Goal: Task Accomplishment & Management: Manage account settings

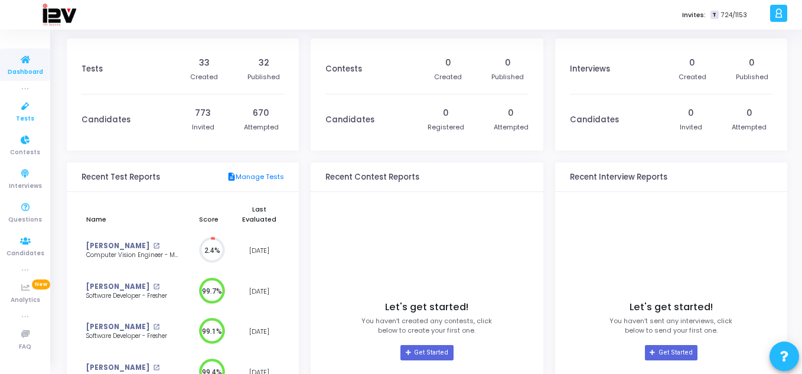
click at [30, 109] on icon at bounding box center [25, 106] width 25 height 15
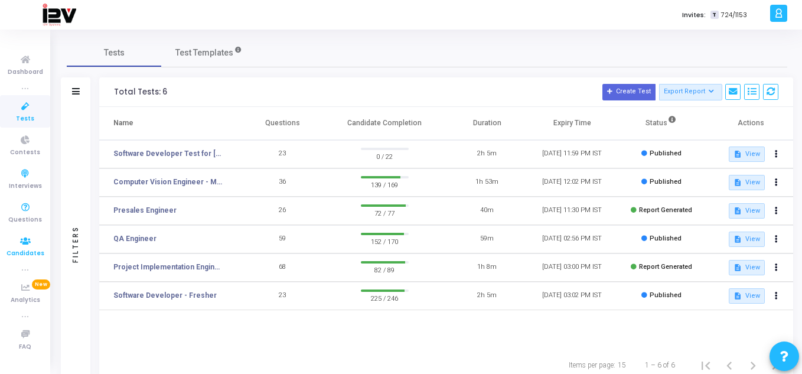
click at [27, 236] on icon at bounding box center [25, 241] width 25 height 15
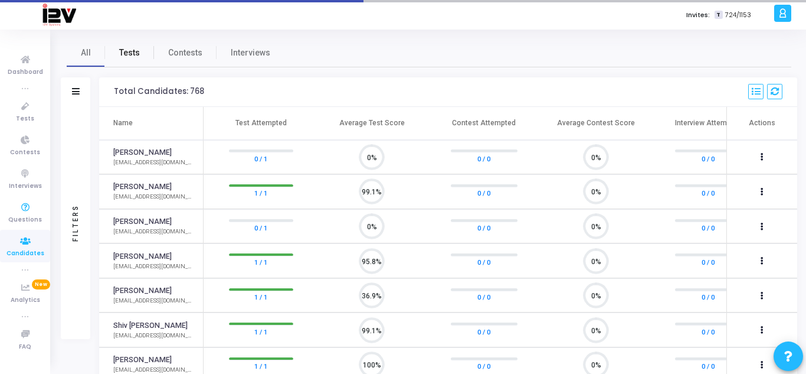
click at [136, 53] on span "Tests" at bounding box center [129, 53] width 21 height 12
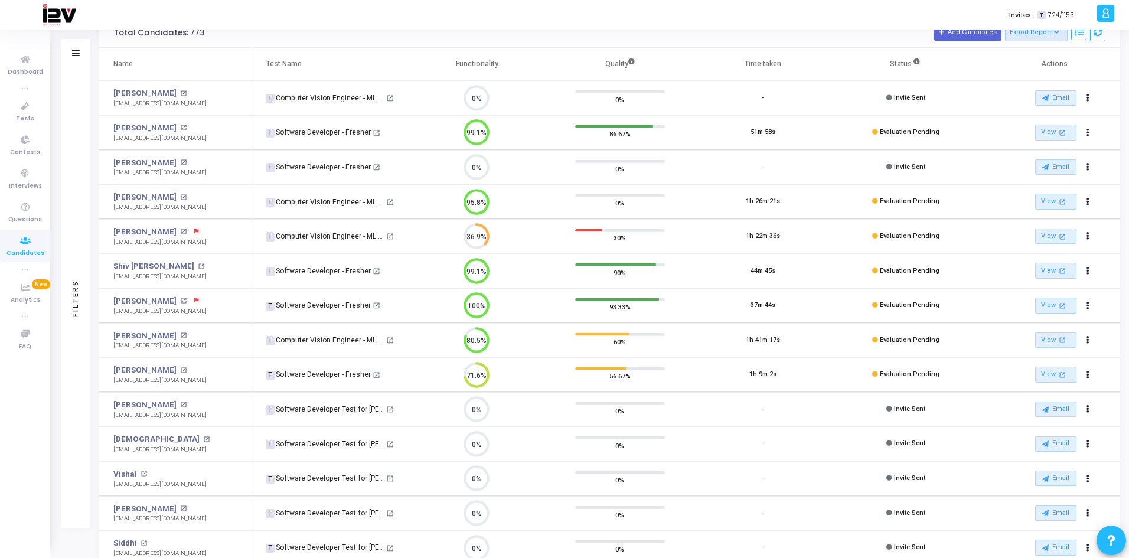
scroll to position [5, 5]
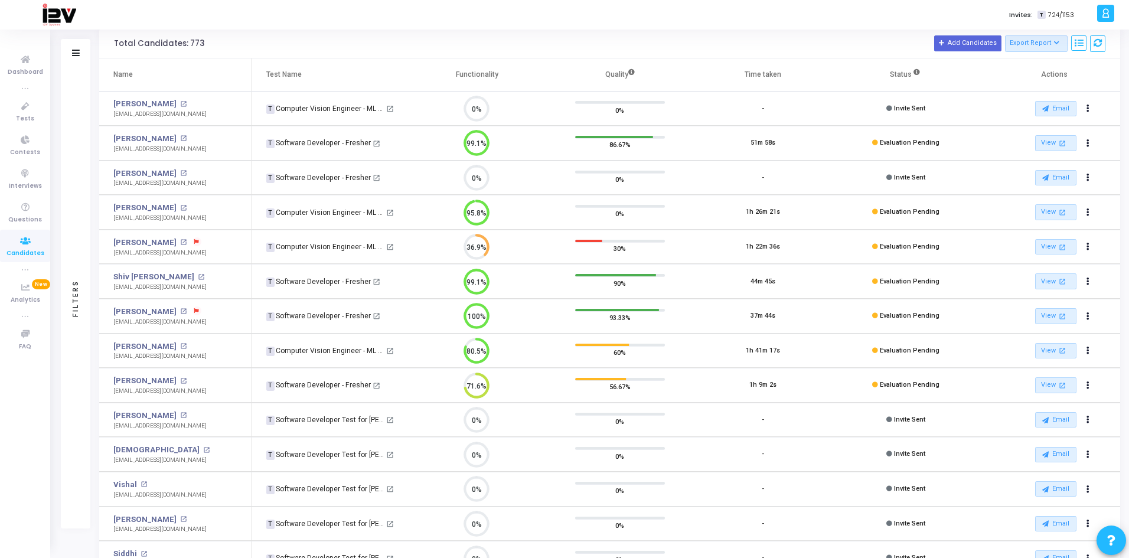
scroll to position [46, 0]
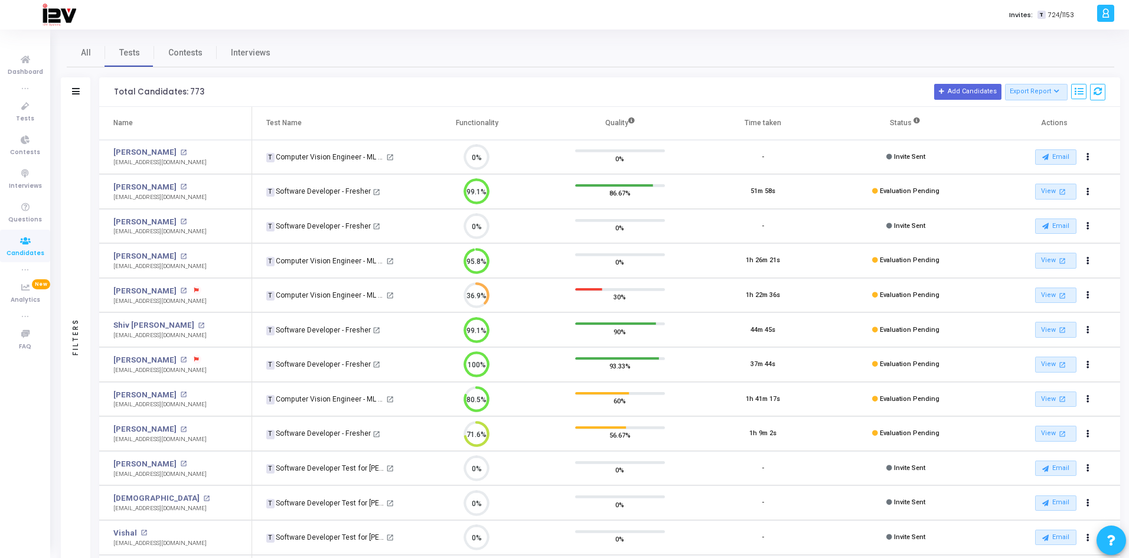
click at [1108, 538] on icon at bounding box center [1111, 540] width 8 height 8
click at [1118, 334] on button at bounding box center [1111, 333] width 24 height 24
click at [916, 121] on icon at bounding box center [916, 120] width 6 height 6
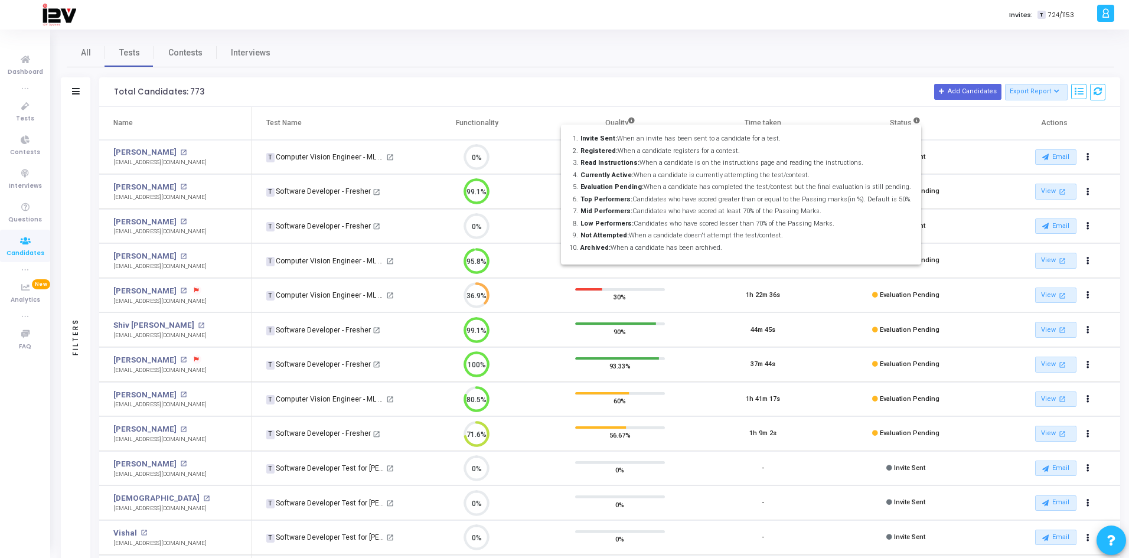
click at [819, 315] on div at bounding box center [564, 279] width 1129 height 558
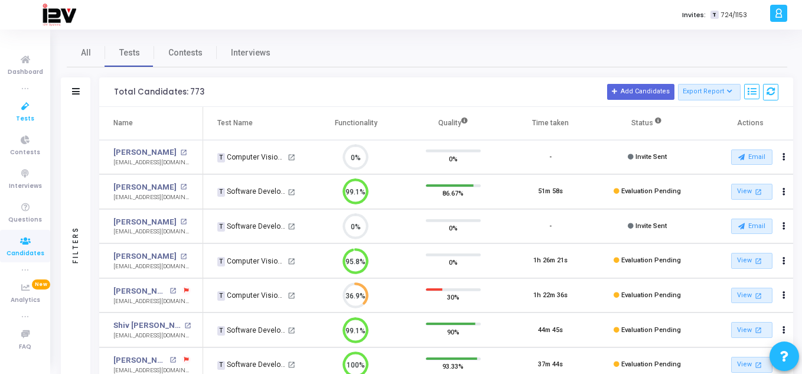
click at [35, 114] on link "Tests" at bounding box center [25, 111] width 50 height 32
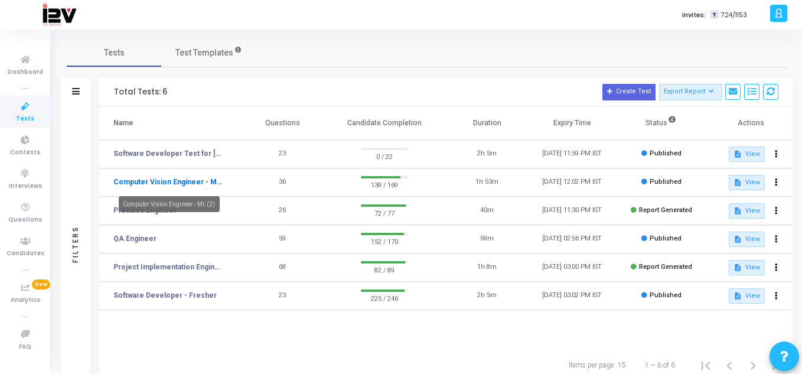
click at [200, 180] on link "Computer Vision Engineer - ML (2)" at bounding box center [167, 181] width 109 height 11
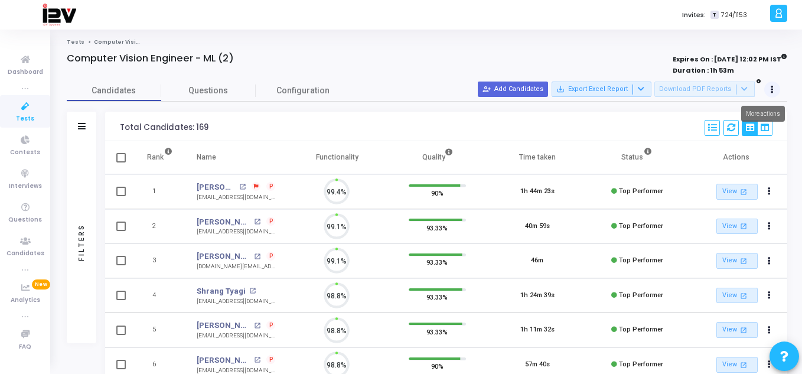
scroll to position [25, 30]
click at [774, 88] on button at bounding box center [772, 89] width 17 height 17
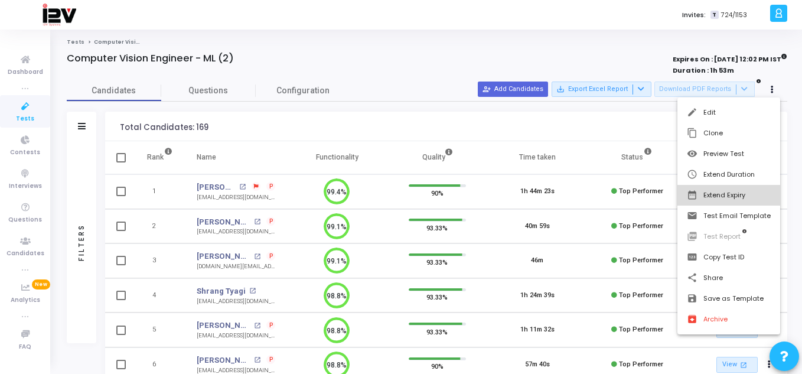
click at [728, 204] on button "date_range Extend Expiry" at bounding box center [728, 195] width 103 height 21
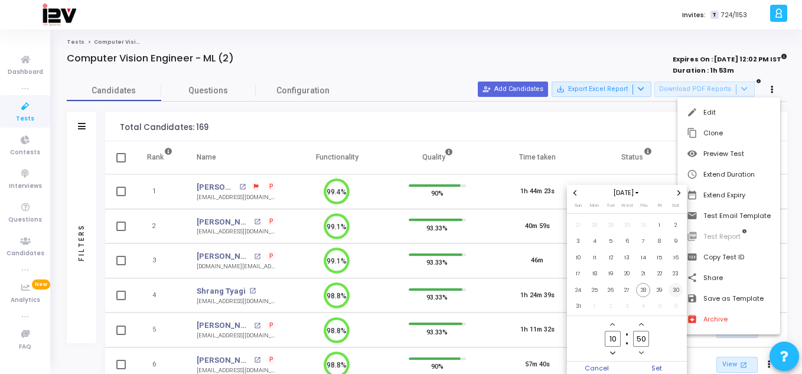
click at [677, 290] on span "30" at bounding box center [675, 290] width 15 height 15
click at [658, 367] on span "Set" at bounding box center [657, 367] width 60 height 13
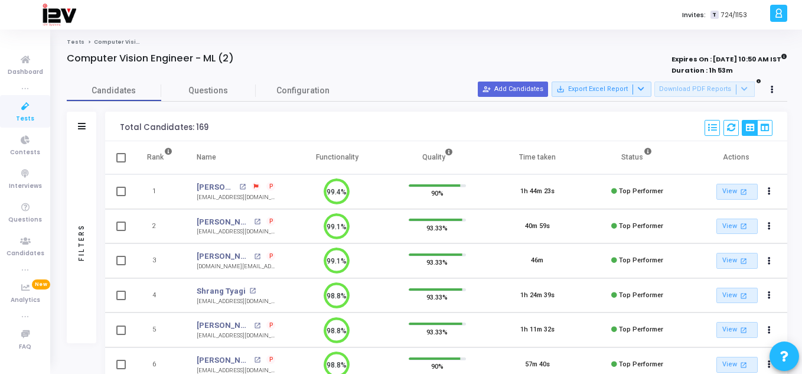
click at [34, 103] on icon at bounding box center [25, 106] width 25 height 15
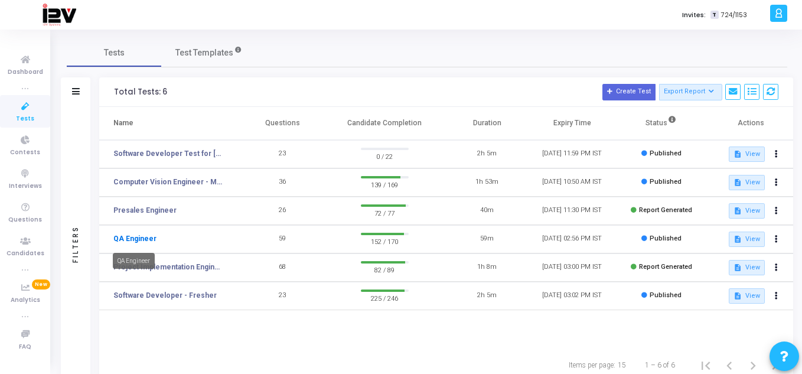
click at [143, 237] on link "QA Engineer" at bounding box center [134, 238] width 43 height 11
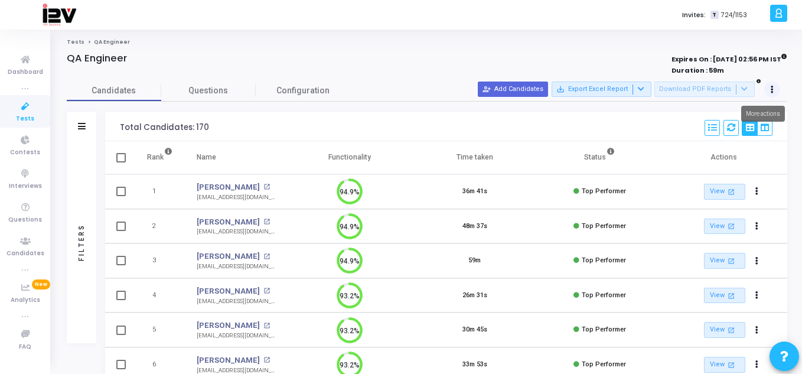
click at [772, 85] on button at bounding box center [772, 89] width 17 height 17
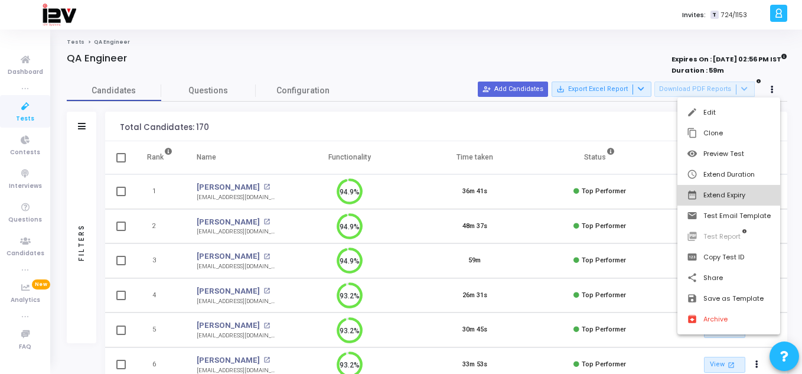
click at [730, 198] on button "date_range Extend Expiry" at bounding box center [728, 195] width 103 height 21
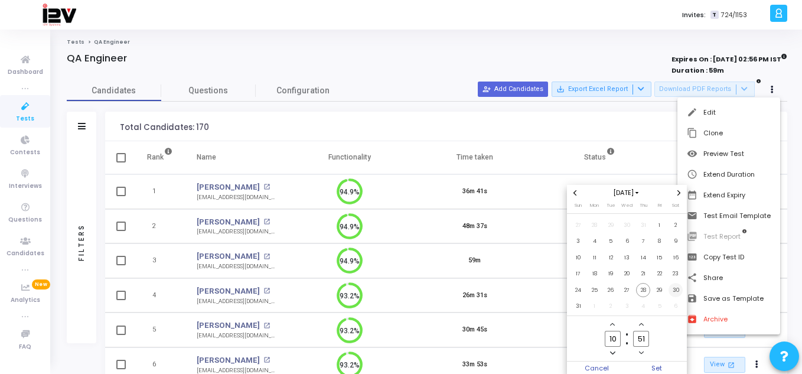
click at [676, 292] on span "30" at bounding box center [675, 290] width 15 height 15
click at [658, 370] on span "Set" at bounding box center [657, 367] width 60 height 13
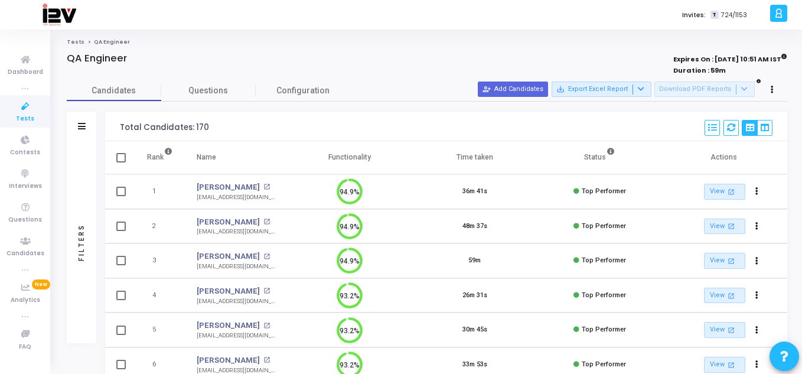
click at [27, 116] on span "Tests" at bounding box center [25, 119] width 18 height 10
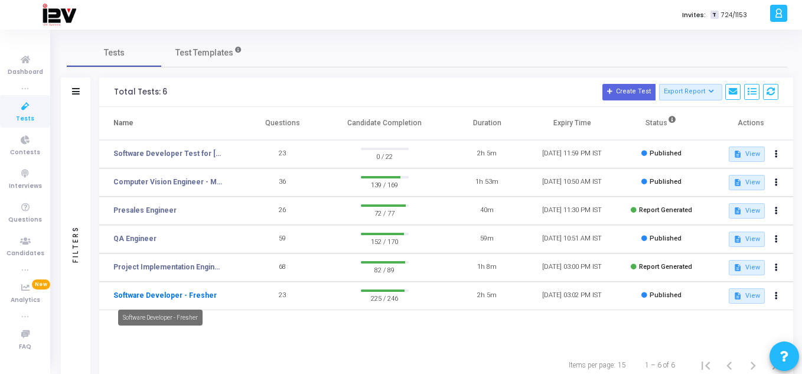
click at [193, 295] on link "Software Developer - Fresher" at bounding box center [164, 295] width 103 height 11
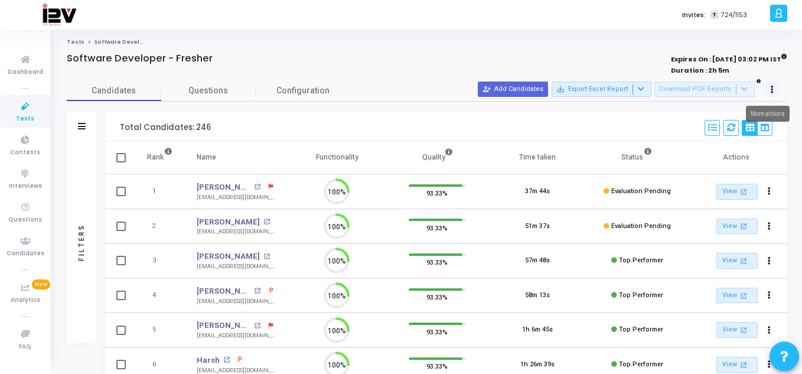
click at [779, 87] on button at bounding box center [772, 89] width 17 height 17
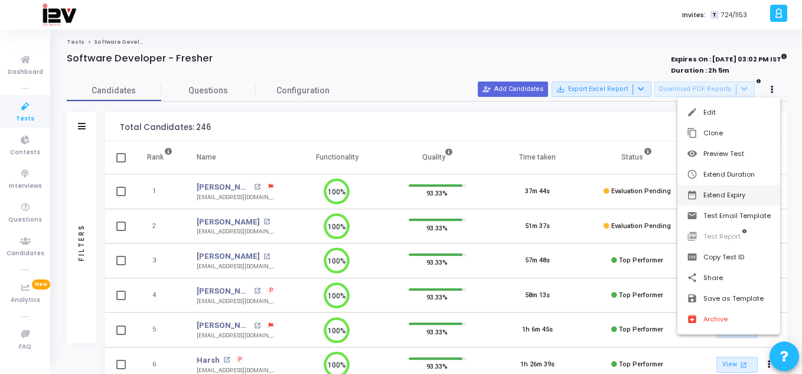
click at [726, 191] on button "date_range Extend Expiry" at bounding box center [728, 195] width 103 height 21
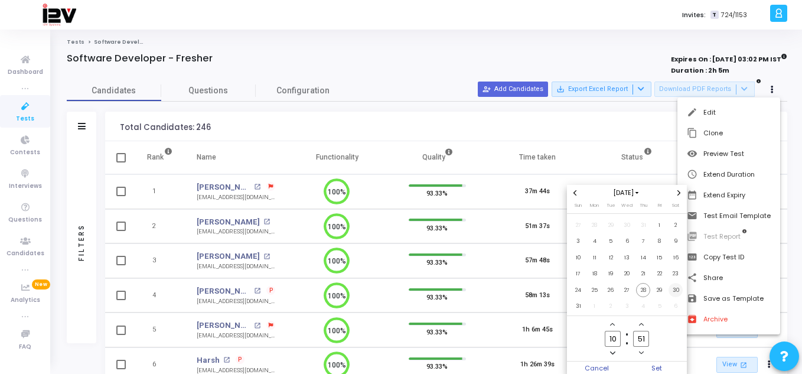
click at [676, 290] on span "30" at bounding box center [675, 290] width 15 height 15
click at [655, 365] on span "Set" at bounding box center [657, 367] width 60 height 13
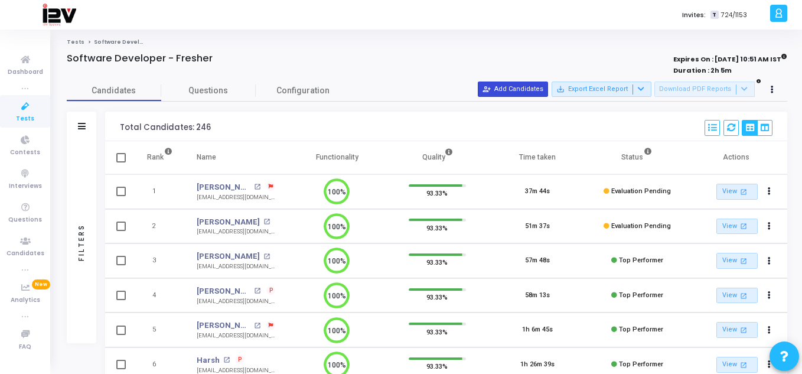
click at [519, 89] on button "person_add_alt Add Candidates" at bounding box center [513, 88] width 70 height 15
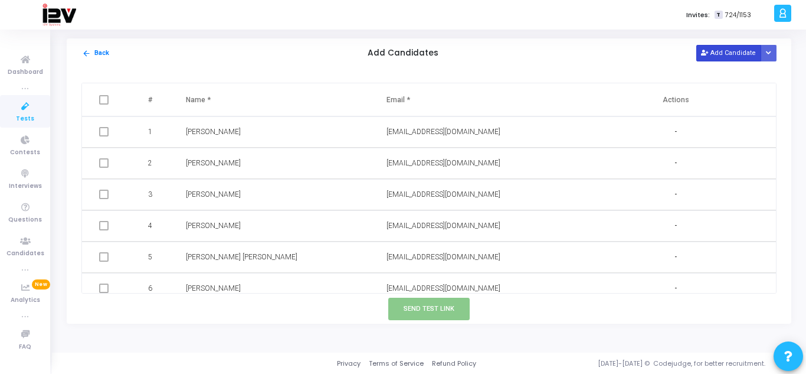
click at [714, 47] on button "Add Candidate" at bounding box center [729, 53] width 65 height 16
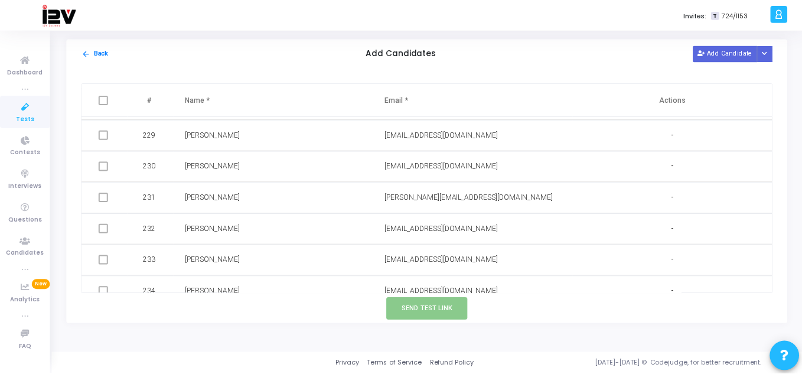
scroll to position [7551, 0]
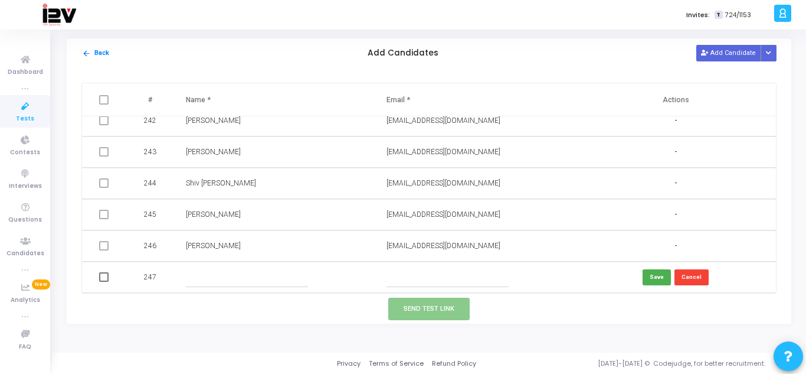
drag, startPoint x: 404, startPoint y: 287, endPoint x: 406, endPoint y: 275, distance: 11.9
click at [406, 275] on td at bounding box center [475, 276] width 201 height 31
click at [406, 275] on input "text" at bounding box center [448, 276] width 122 height 19
paste input "[EMAIL_ADDRESS][DOMAIN_NAME]"
type input "[EMAIL_ADDRESS][DOMAIN_NAME]"
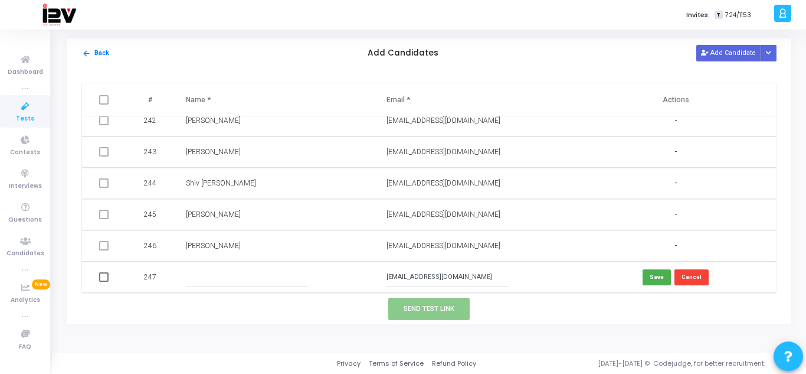
click at [259, 272] on input "text" at bounding box center [247, 276] width 122 height 19
type input "a"
type input "[PERSON_NAME]"
click at [653, 279] on button "Save" at bounding box center [657, 277] width 28 height 16
click at [460, 308] on button "Send Test Link" at bounding box center [428, 308] width 81 height 22
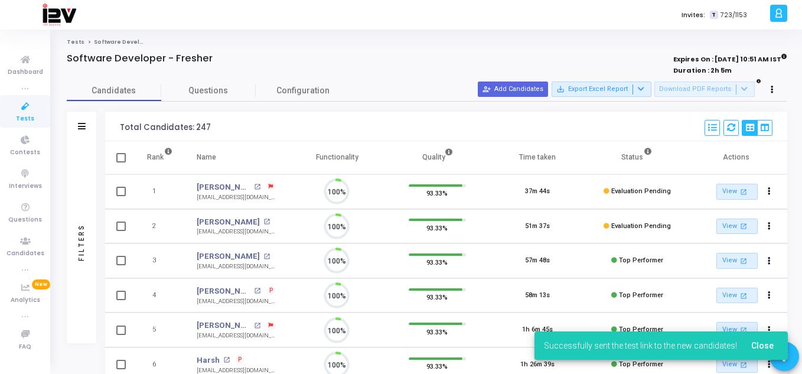
scroll to position [25, 30]
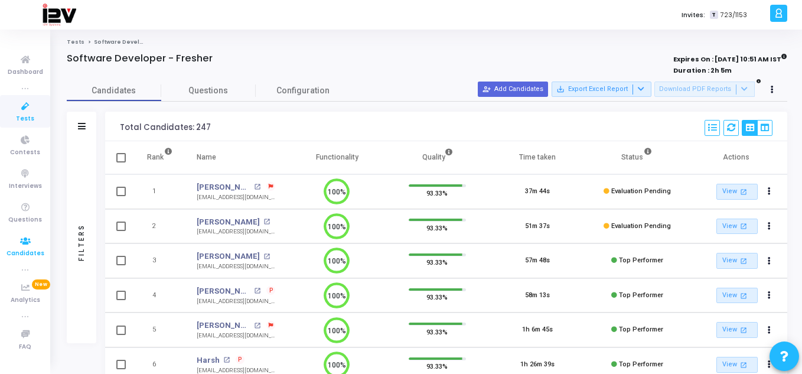
click at [32, 245] on icon at bounding box center [25, 241] width 25 height 15
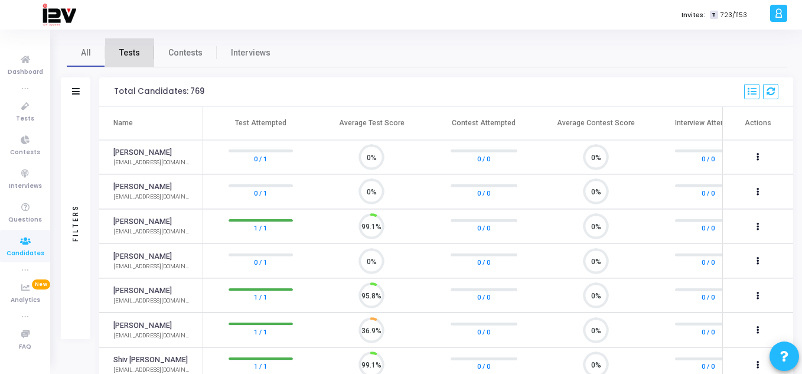
click at [137, 48] on span "Tests" at bounding box center [129, 53] width 21 height 12
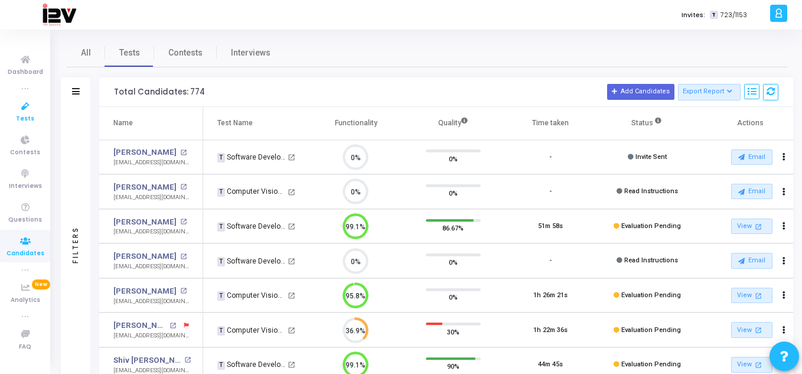
click at [26, 109] on icon at bounding box center [25, 106] width 25 height 15
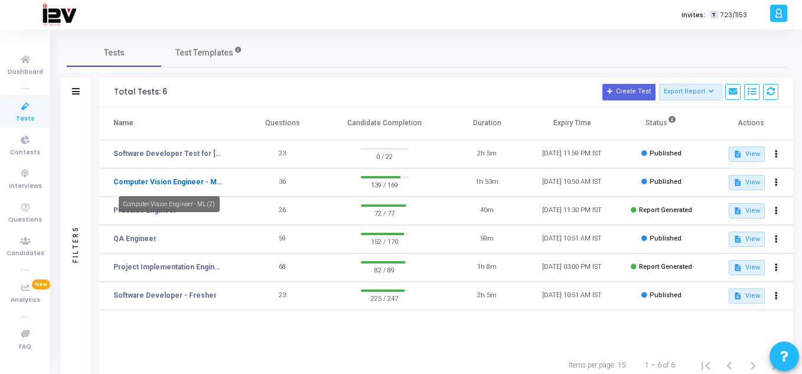
click at [169, 181] on link "Computer Vision Engineer - ML (2)" at bounding box center [167, 181] width 109 height 11
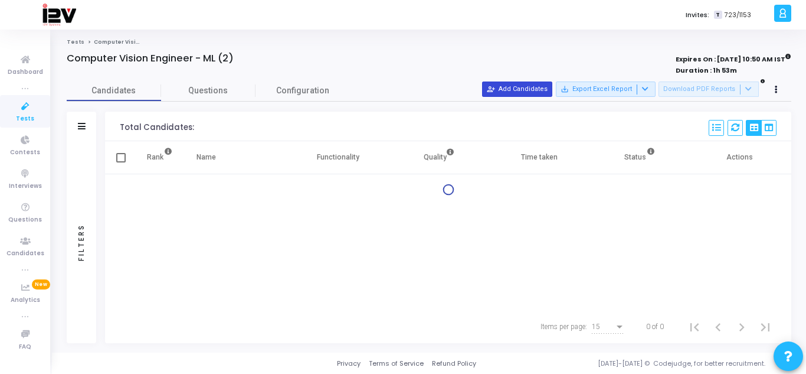
click at [535, 90] on button "person_add_alt Add Candidates" at bounding box center [517, 88] width 70 height 15
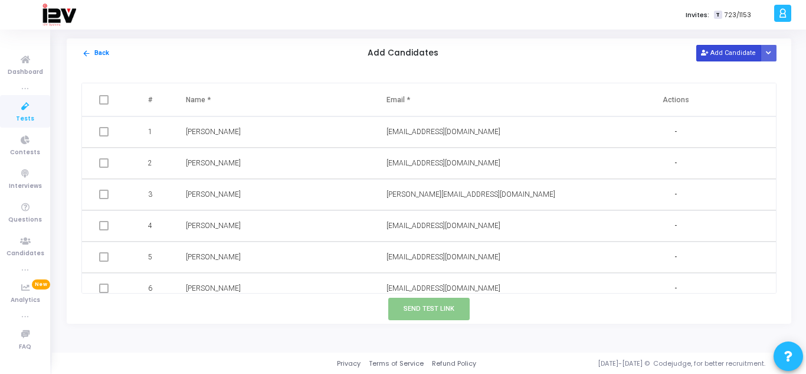
click at [727, 58] on button "Add Candidate" at bounding box center [729, 53] width 65 height 16
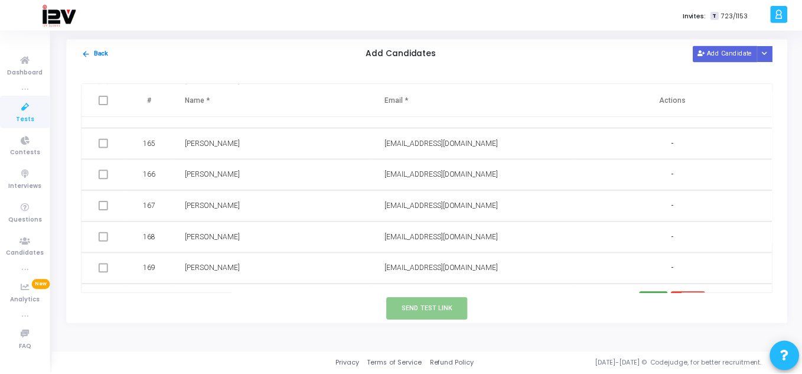
scroll to position [5142, 0]
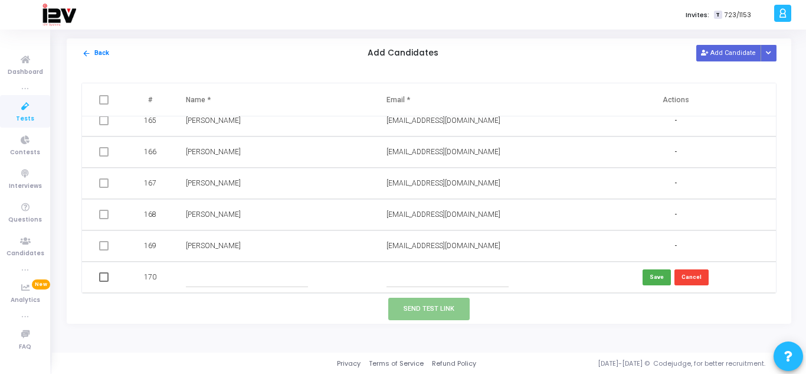
click at [422, 275] on input "text" at bounding box center [448, 276] width 122 height 19
paste input "[EMAIL_ADDRESS][DOMAIN_NAME]"
type input "[EMAIL_ADDRESS][DOMAIN_NAME]"
click at [246, 278] on input "text" at bounding box center [247, 276] width 122 height 19
type input "[PERSON_NAME]"
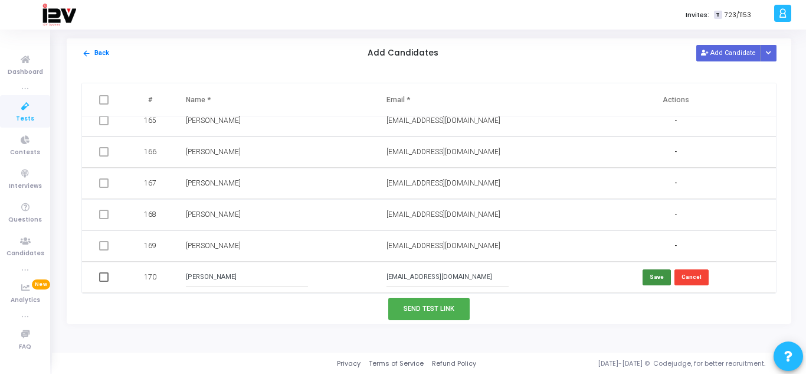
click at [655, 272] on button "Save" at bounding box center [657, 277] width 28 height 16
click at [429, 308] on button "Send Test Link" at bounding box center [428, 308] width 81 height 22
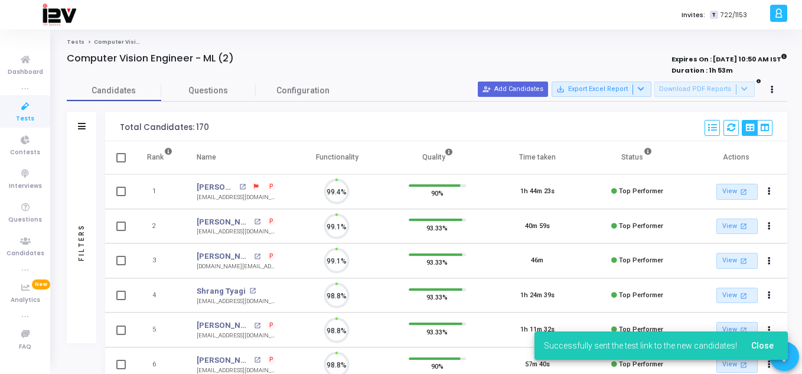
scroll to position [25, 30]
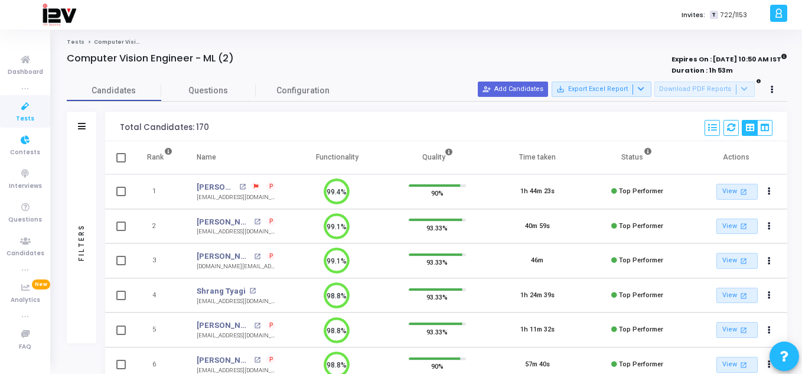
click at [22, 112] on icon at bounding box center [25, 106] width 25 height 15
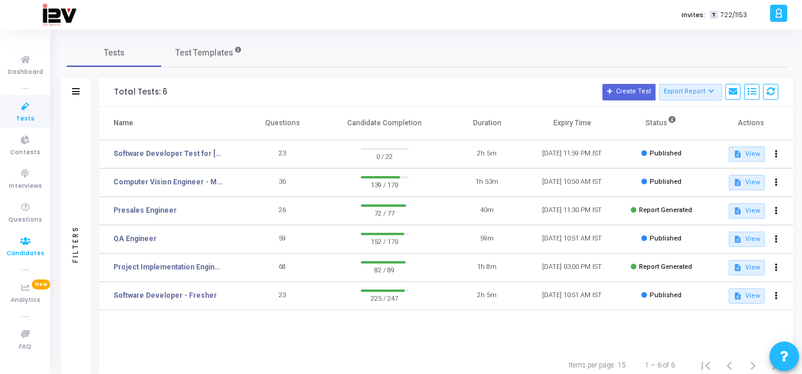
click at [24, 247] on icon at bounding box center [25, 241] width 25 height 15
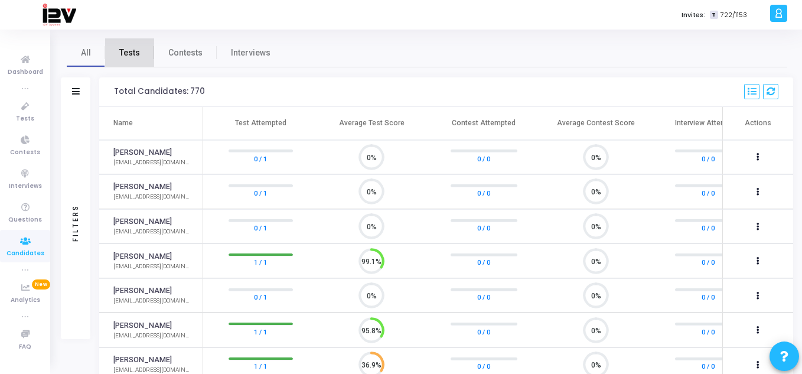
click at [142, 51] on link "Tests" at bounding box center [129, 52] width 49 height 28
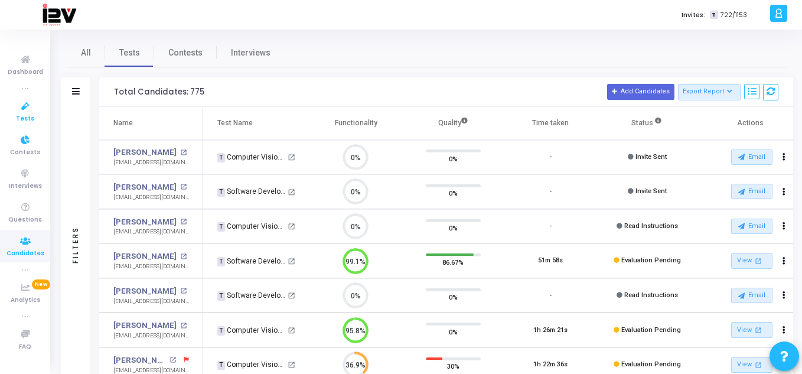
click at [19, 107] on icon at bounding box center [25, 106] width 25 height 15
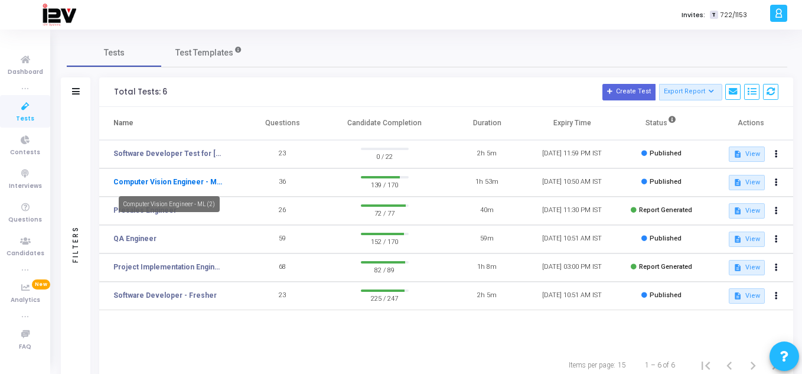
click at [181, 184] on link "Computer Vision Engineer - ML (2)" at bounding box center [167, 181] width 109 height 11
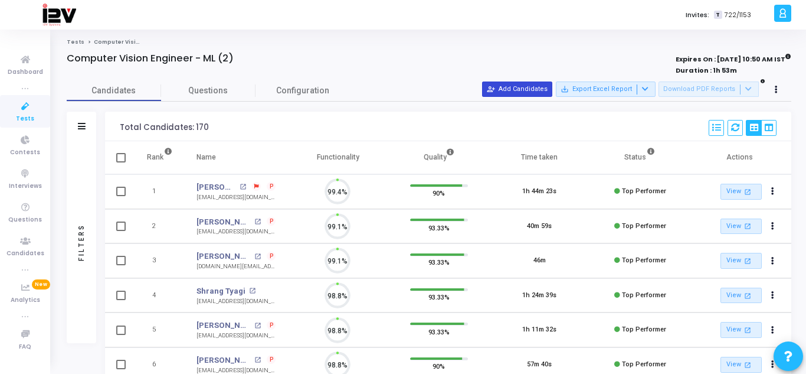
click at [540, 87] on button "person_add_alt Add Candidates" at bounding box center [517, 88] width 70 height 15
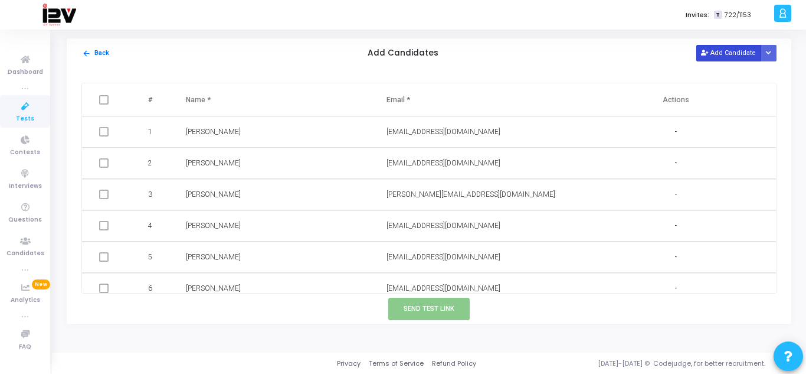
click at [717, 51] on button "Add Candidate" at bounding box center [729, 53] width 65 height 16
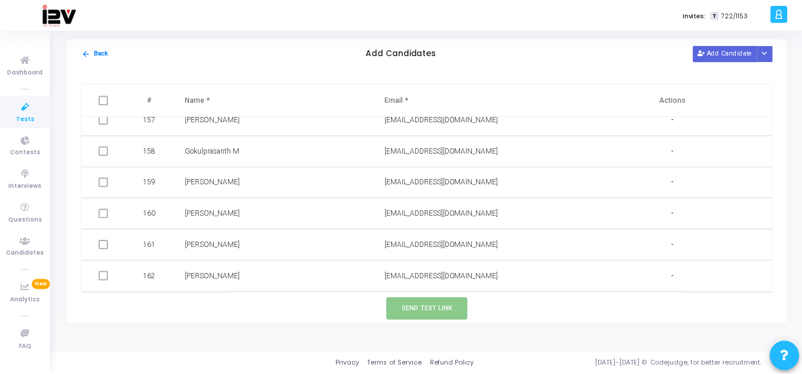
scroll to position [5173, 0]
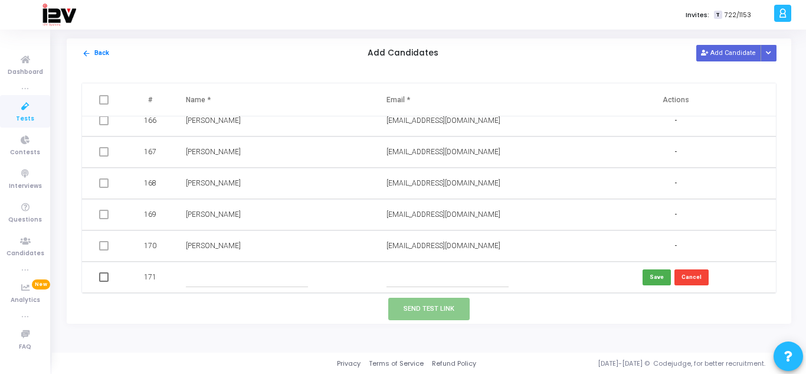
click at [422, 279] on input "text" at bounding box center [448, 276] width 122 height 19
paste input "[EMAIL_ADDRESS][DOMAIN_NAME]"
type input "[EMAIL_ADDRESS][DOMAIN_NAME]"
click at [277, 271] on input "text" at bounding box center [247, 276] width 122 height 19
type input "[PERSON_NAME]"
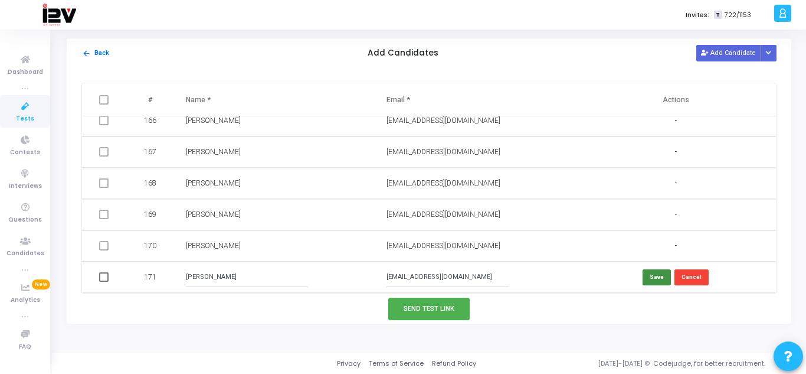
click at [655, 279] on button "Save" at bounding box center [657, 277] width 28 height 16
click at [448, 314] on button "Send Test Link" at bounding box center [428, 308] width 81 height 22
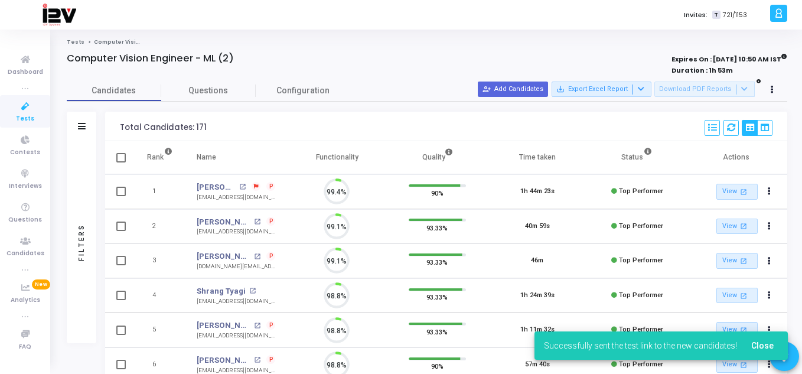
scroll to position [25, 30]
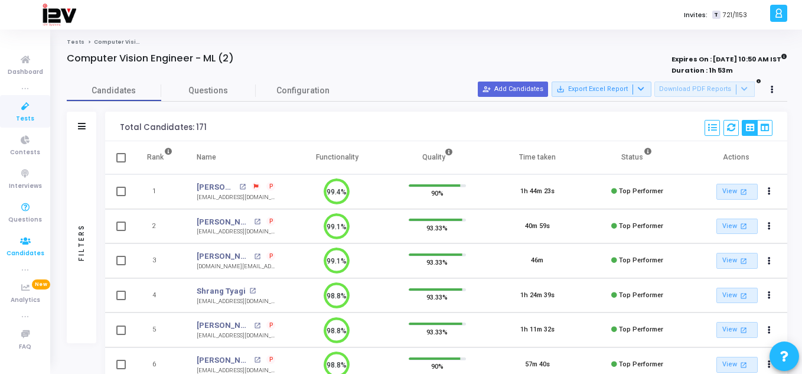
click at [20, 245] on icon at bounding box center [25, 241] width 25 height 15
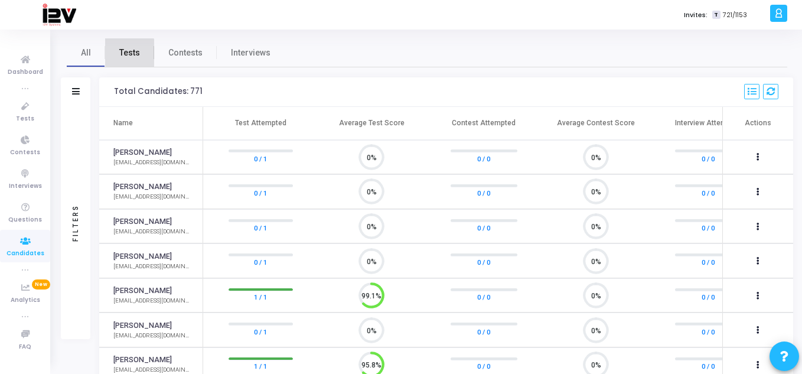
click at [126, 55] on span "Tests" at bounding box center [129, 53] width 21 height 12
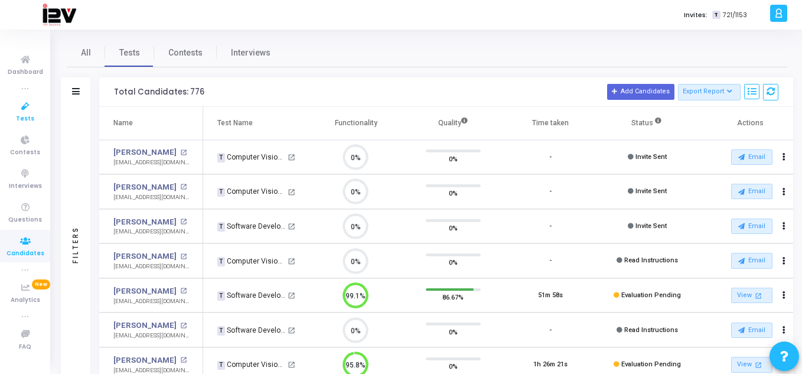
click at [18, 115] on span "Tests" at bounding box center [25, 119] width 18 height 10
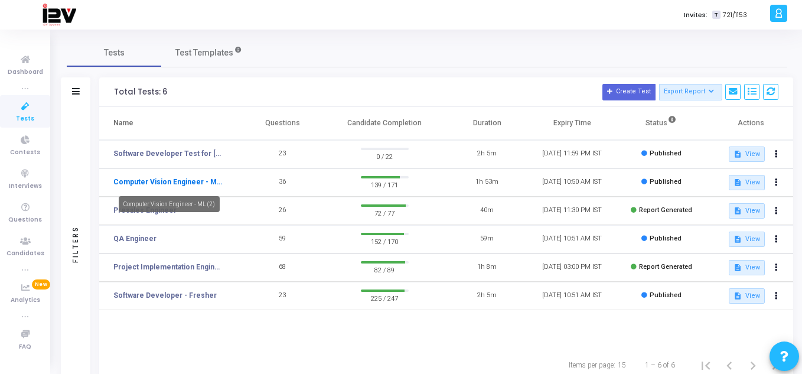
click at [188, 184] on link "Computer Vision Engineer - ML (2)" at bounding box center [167, 181] width 109 height 11
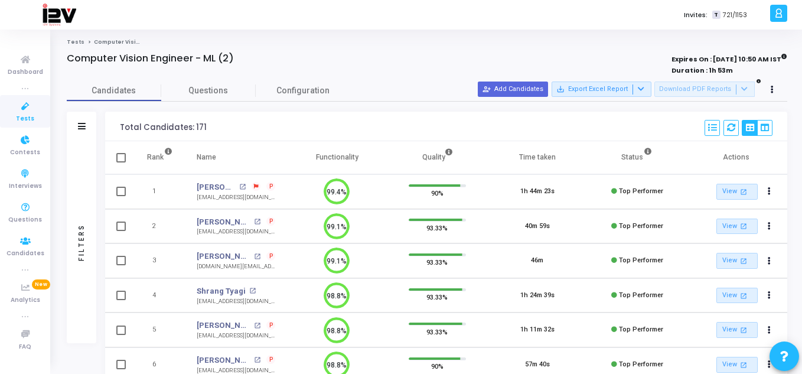
click at [33, 103] on icon at bounding box center [25, 106] width 25 height 15
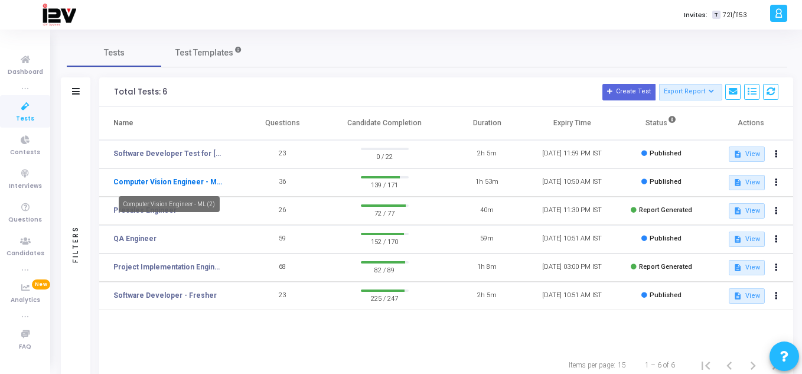
click at [184, 183] on link "Computer Vision Engineer - ML (2)" at bounding box center [167, 181] width 109 height 11
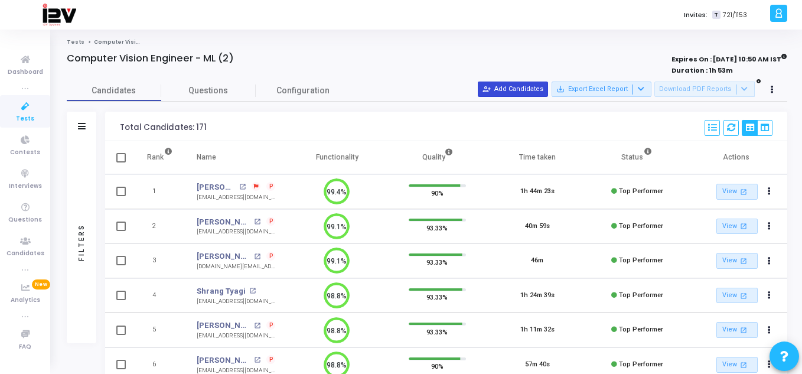
click at [511, 86] on button "person_add_alt Add Candidates" at bounding box center [513, 88] width 70 height 15
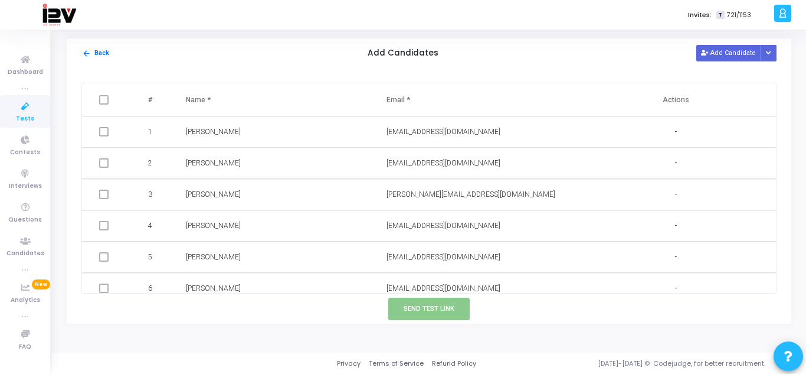
click at [721, 41] on div "arrow_back Back Add Candidates Add Candidate Upload Candidate List" at bounding box center [429, 53] width 725 height 30
click at [722, 47] on button "Add Candidate" at bounding box center [729, 53] width 65 height 16
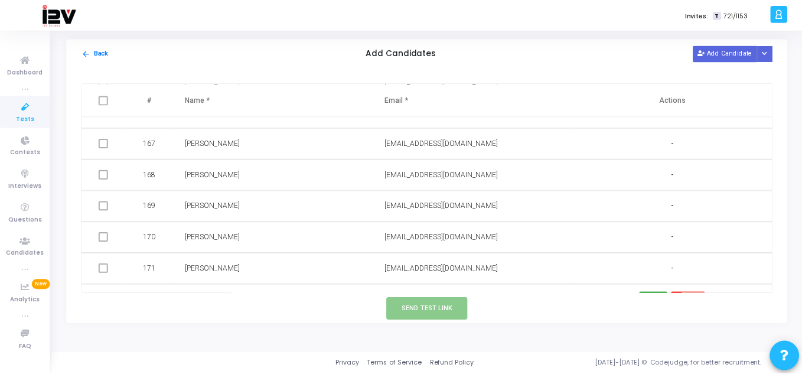
scroll to position [5204, 0]
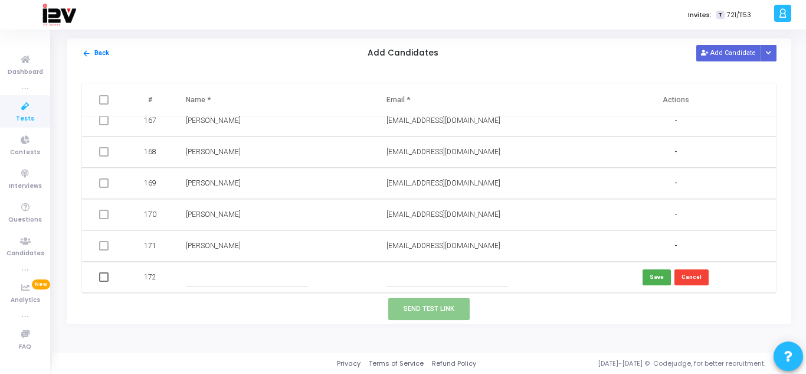
click at [453, 284] on input "text" at bounding box center [448, 276] width 122 height 19
paste input "[EMAIL_ADDRESS][DOMAIN_NAME]"
type input "[EMAIL_ADDRESS][DOMAIN_NAME]"
click at [257, 275] on input "text" at bounding box center [247, 276] width 122 height 19
type input "[PERSON_NAME]"
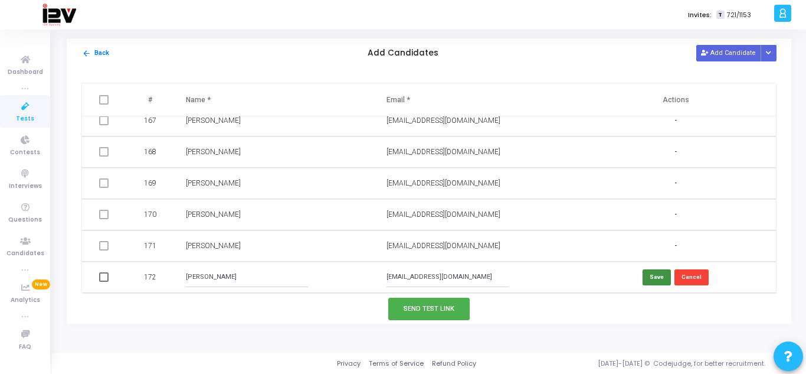
click at [656, 282] on button "Save" at bounding box center [657, 277] width 28 height 16
click at [450, 315] on button "Send Test Link" at bounding box center [428, 308] width 81 height 22
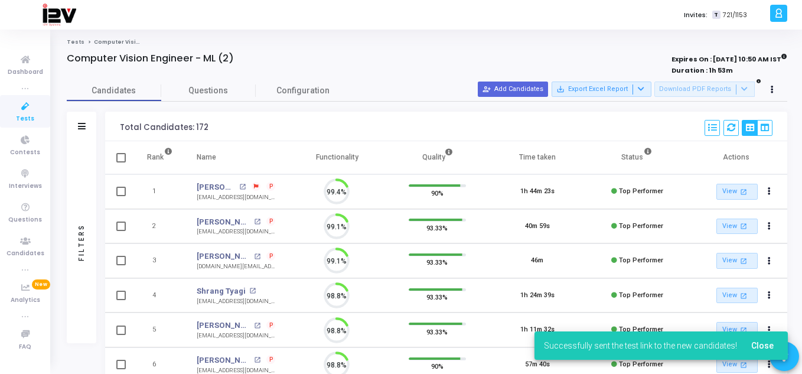
scroll to position [25, 30]
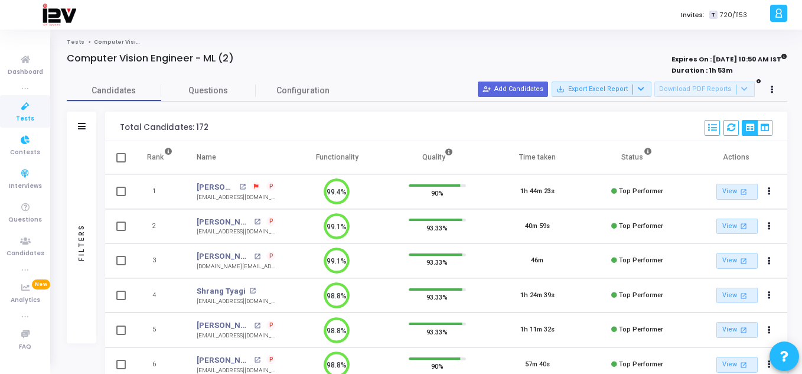
click at [30, 110] on icon at bounding box center [25, 106] width 25 height 15
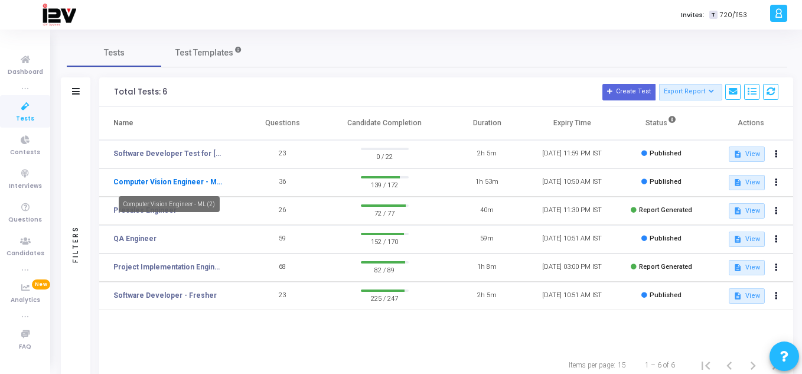
click at [143, 179] on link "Computer Vision Engineer - ML (2)" at bounding box center [167, 181] width 109 height 11
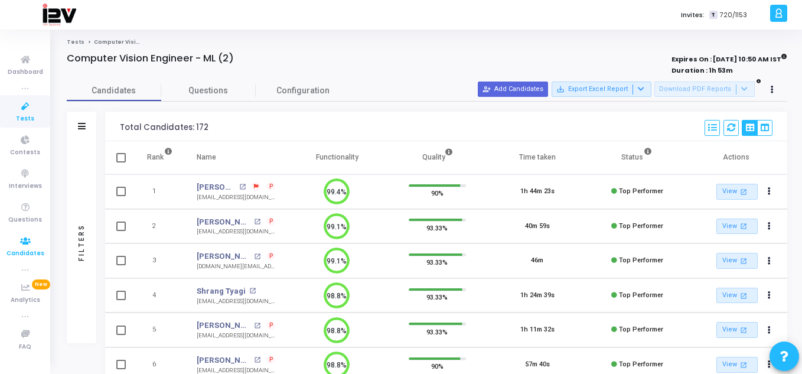
click at [19, 251] on span "Candidates" at bounding box center [25, 254] width 38 height 10
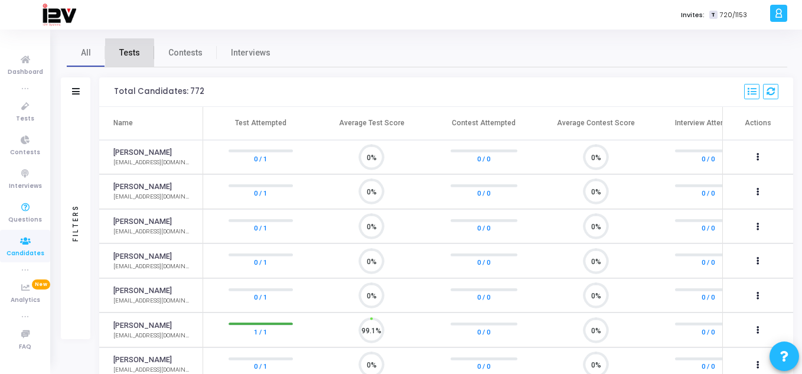
click at [129, 53] on span "Tests" at bounding box center [129, 53] width 21 height 12
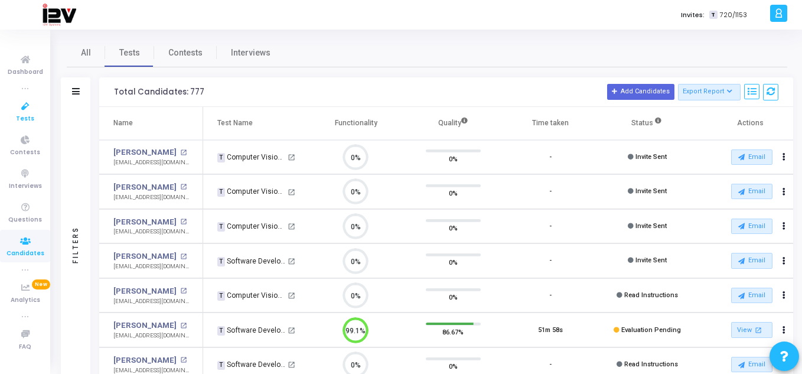
click at [32, 125] on link "Tests" at bounding box center [25, 111] width 50 height 32
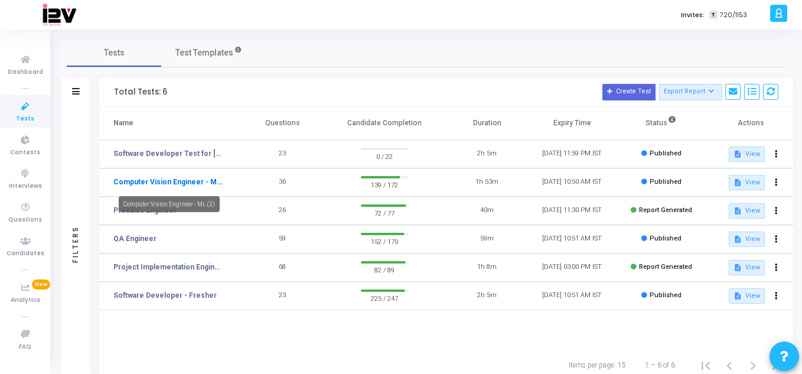
click at [201, 182] on link "Computer Vision Engineer - ML (2)" at bounding box center [167, 181] width 109 height 11
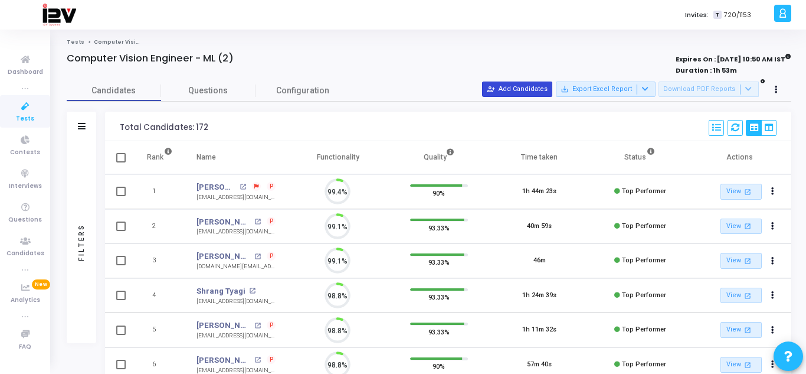
click at [531, 87] on button "person_add_alt Add Candidates" at bounding box center [517, 88] width 70 height 15
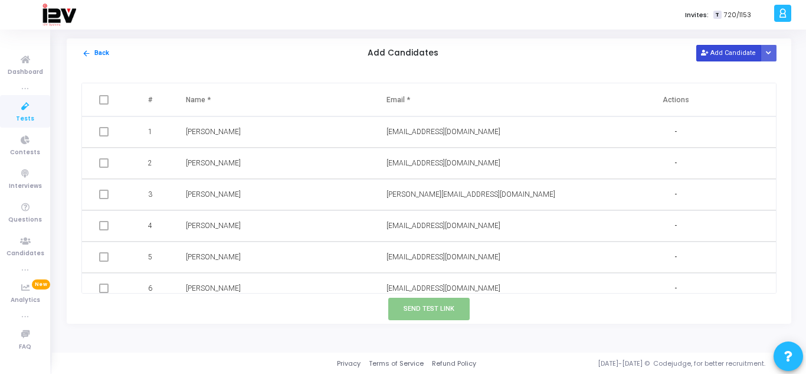
click at [712, 54] on button "Add Candidate" at bounding box center [729, 53] width 65 height 16
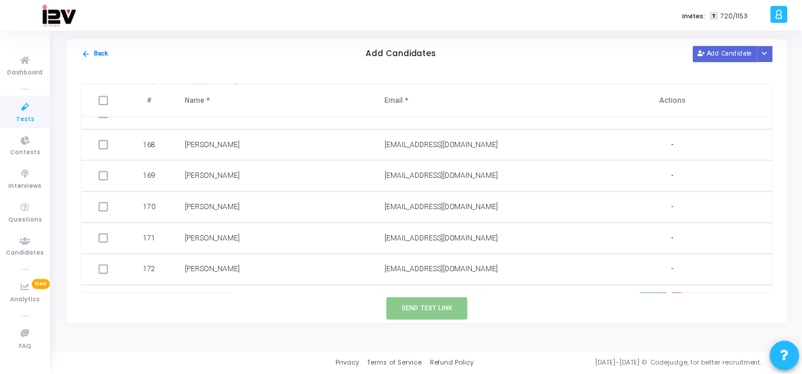
scroll to position [5236, 0]
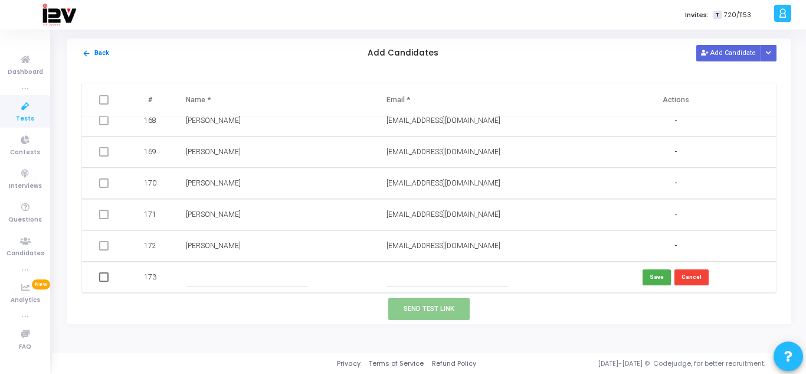
click at [431, 280] on input "text" at bounding box center [448, 276] width 122 height 19
paste input "[DATE]"
type input "2"
paste input "[EMAIL_ADDRESS][DOMAIN_NAME]"
type input "[EMAIL_ADDRESS][DOMAIN_NAME]"
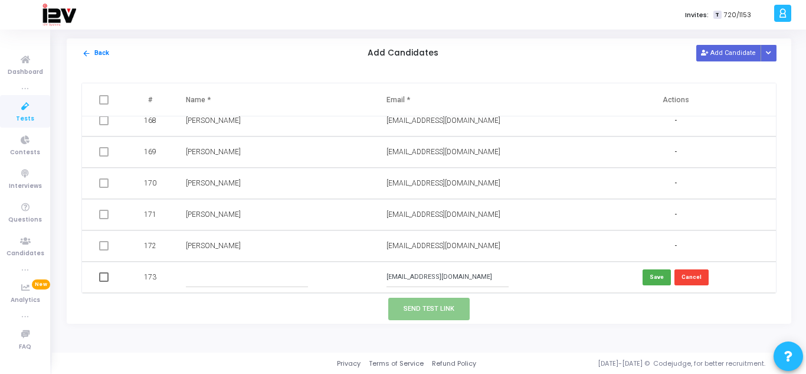
click at [241, 273] on input "text" at bounding box center [247, 276] width 122 height 19
type input "Akshay"
click at [652, 276] on button "Save" at bounding box center [657, 277] width 28 height 16
click at [453, 309] on button "Send Test Link" at bounding box center [428, 308] width 81 height 22
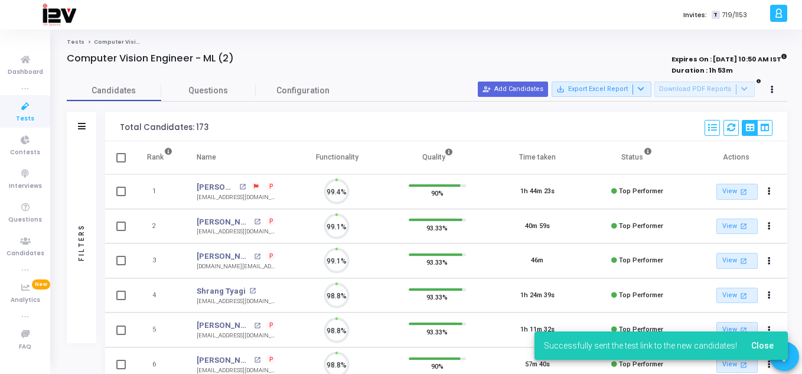
scroll to position [25, 30]
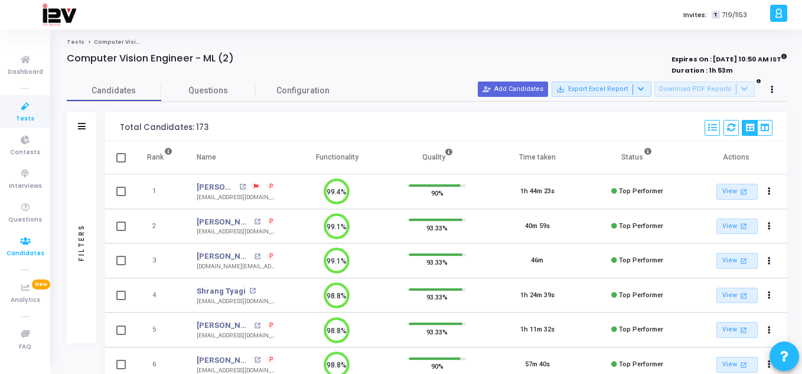
click at [30, 253] on span "Candidates" at bounding box center [25, 254] width 38 height 10
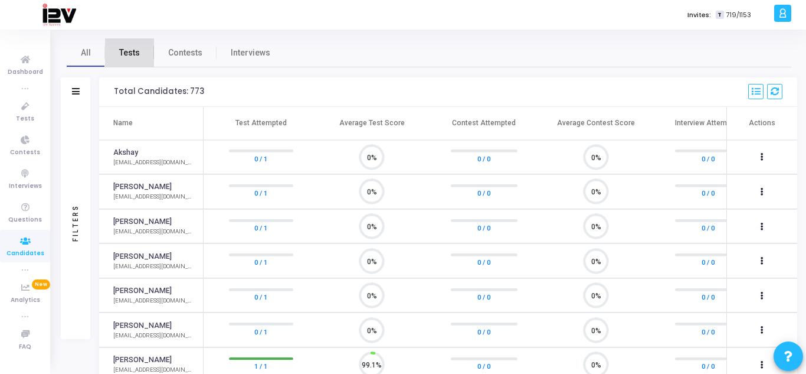
click at [136, 53] on span "Tests" at bounding box center [129, 53] width 21 height 12
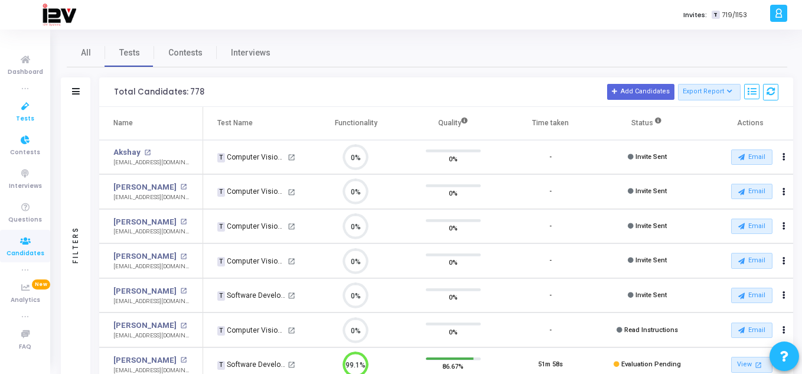
click at [28, 115] on span "Tests" at bounding box center [25, 119] width 18 height 10
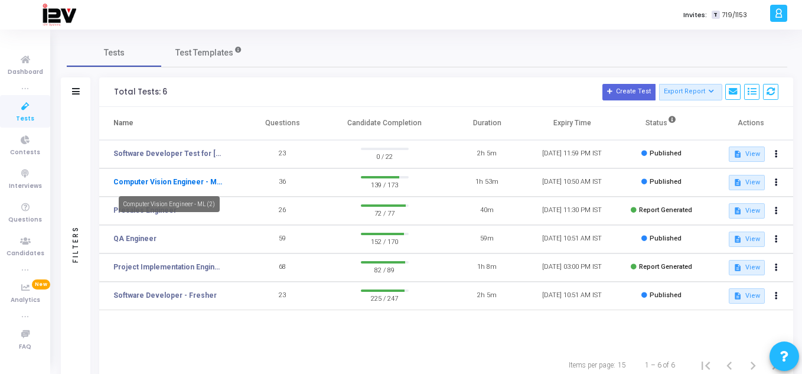
click at [191, 187] on link "Computer Vision Engineer - ML (2)" at bounding box center [167, 181] width 109 height 11
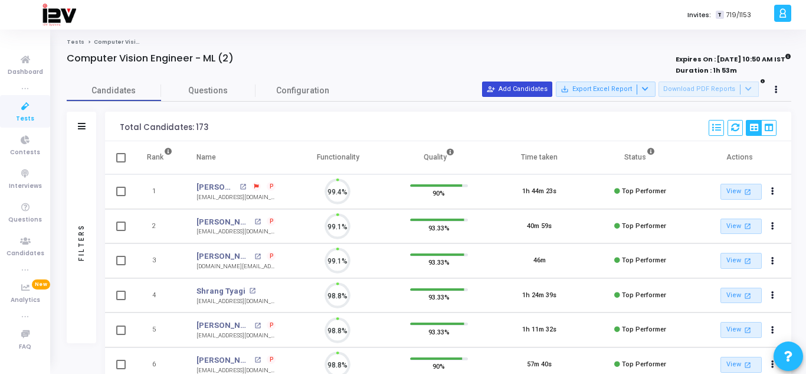
click at [525, 94] on button "person_add_alt Add Candidates" at bounding box center [517, 88] width 70 height 15
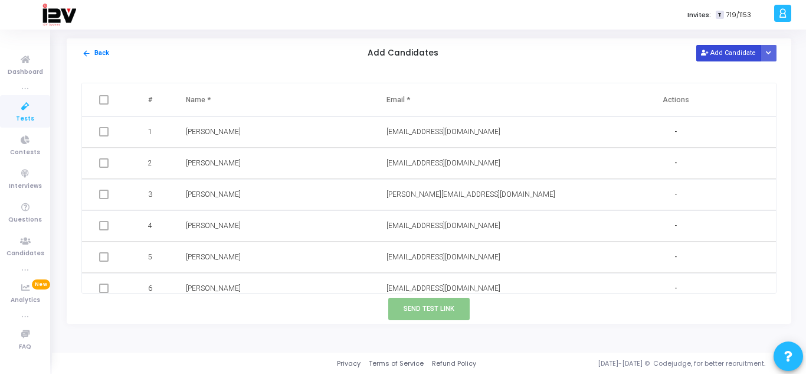
click at [725, 55] on button "Add Candidate" at bounding box center [729, 53] width 65 height 16
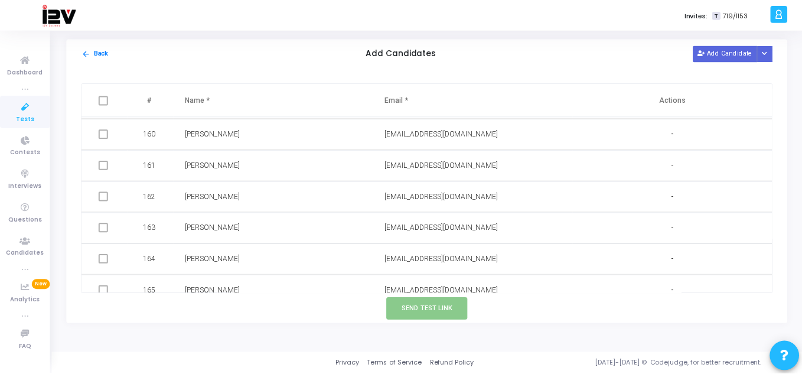
scroll to position [5267, 0]
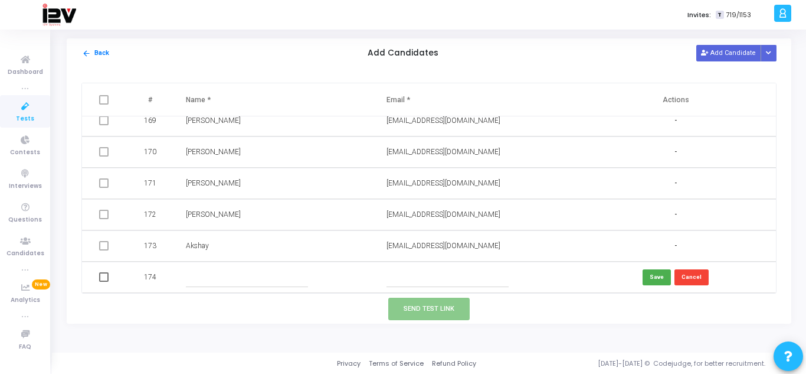
click at [436, 286] on input "text" at bounding box center [448, 276] width 122 height 19
paste input "[EMAIL_ADDRESS][DOMAIN_NAME]"
type input "[EMAIL_ADDRESS][DOMAIN_NAME]"
click at [205, 274] on input "text" at bounding box center [247, 276] width 122 height 19
type input "[PERSON_NAME]"
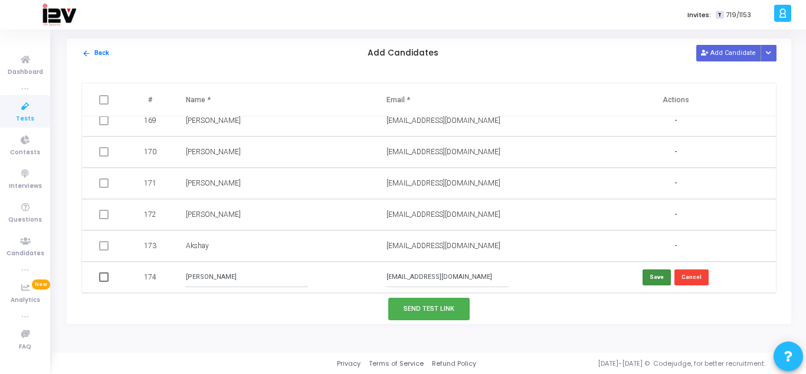
click at [648, 279] on button "Save" at bounding box center [657, 277] width 28 height 16
click at [440, 309] on button "Send Test Link" at bounding box center [428, 308] width 81 height 22
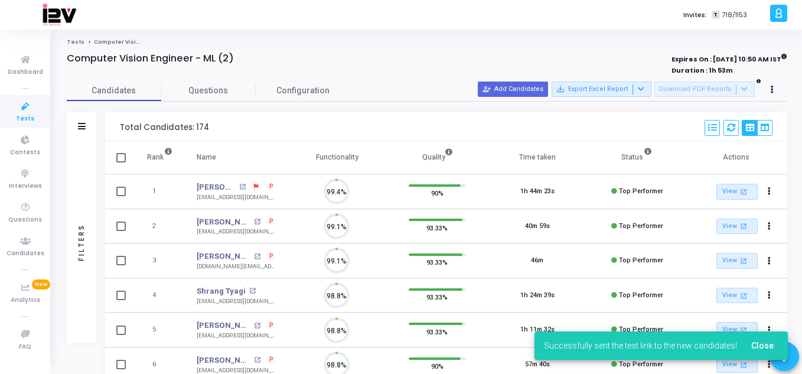
scroll to position [25, 30]
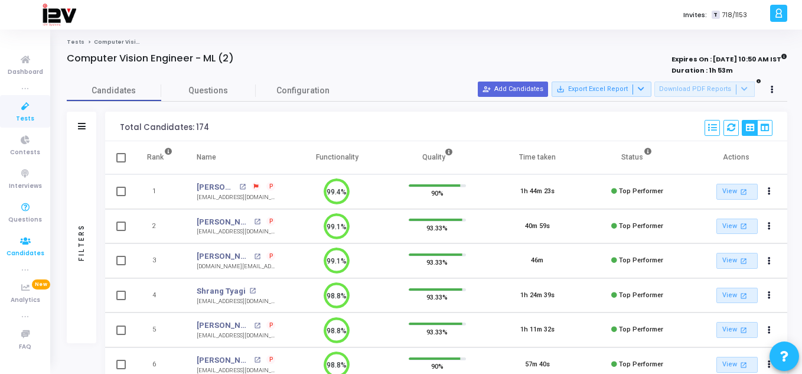
click at [26, 245] on icon at bounding box center [25, 241] width 25 height 15
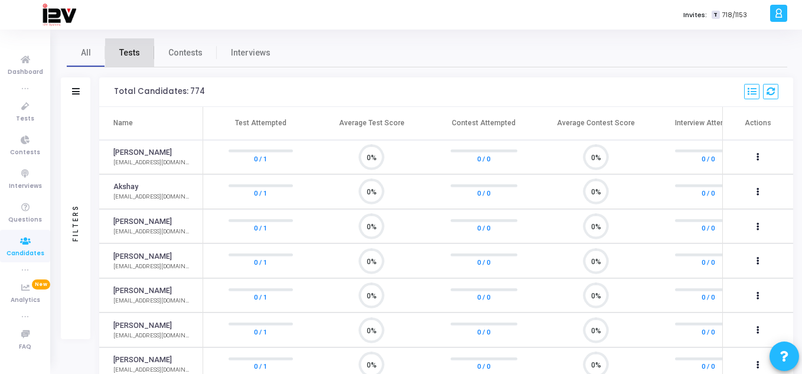
click at [138, 45] on link "Tests" at bounding box center [129, 52] width 49 height 28
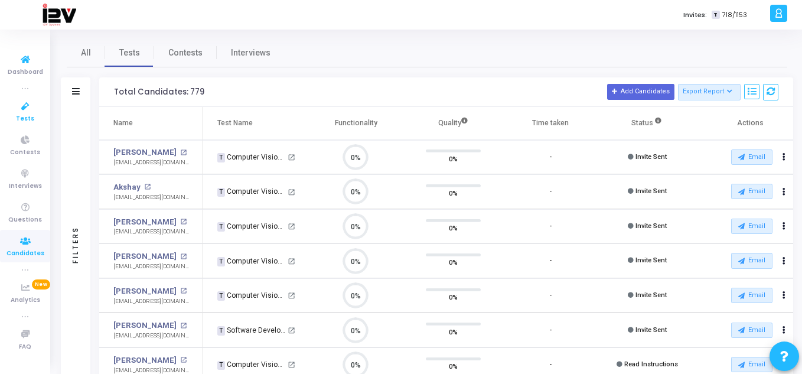
click at [33, 107] on icon at bounding box center [25, 106] width 25 height 15
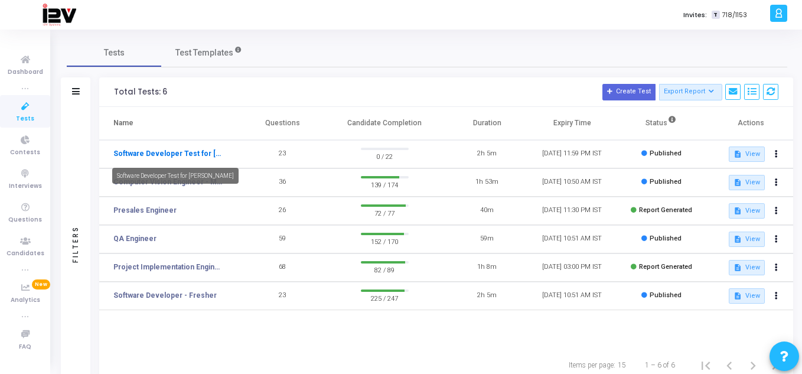
click at [192, 183] on div "Software Developer Test for [PERSON_NAME]" at bounding box center [175, 176] width 126 height 16
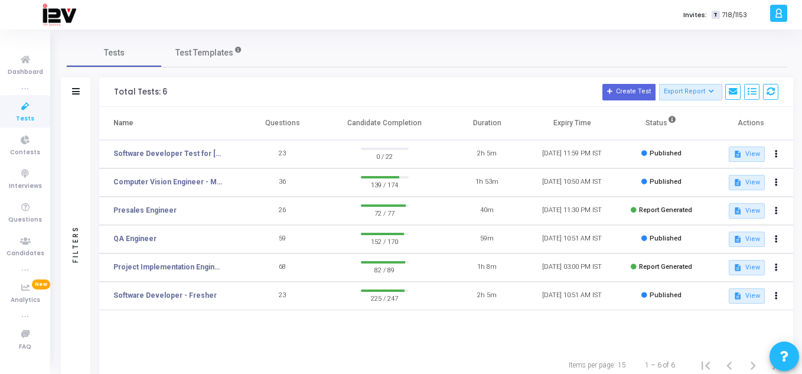
click at [196, 175] on td "Computer Vision Engineer - ML (2)" at bounding box center [169, 182] width 140 height 28
click at [195, 178] on link "Computer Vision Engineer - ML (2)" at bounding box center [167, 181] width 109 height 11
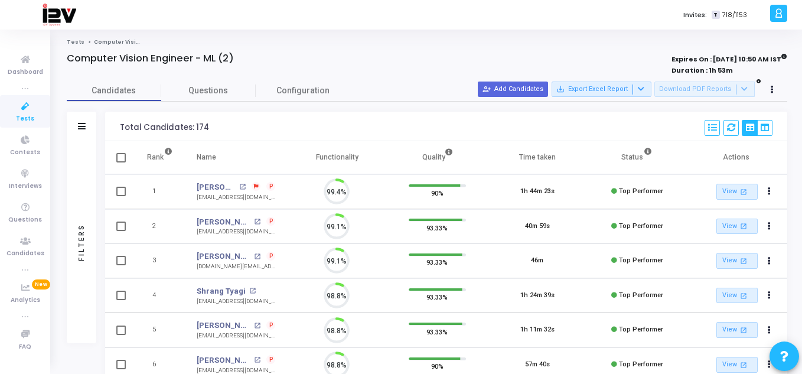
scroll to position [25, 30]
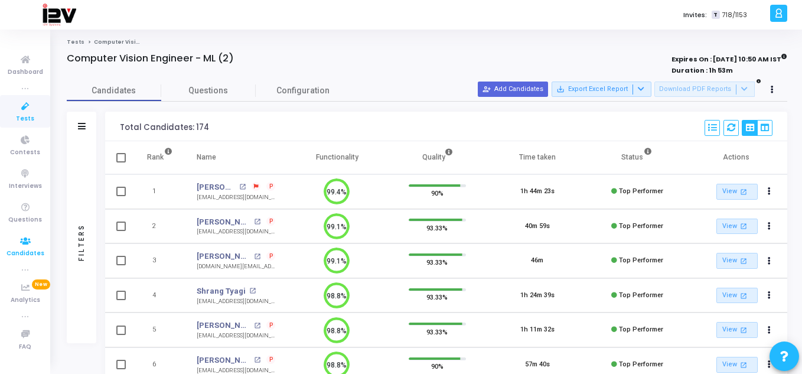
click at [30, 251] on span "Candidates" at bounding box center [25, 254] width 38 height 10
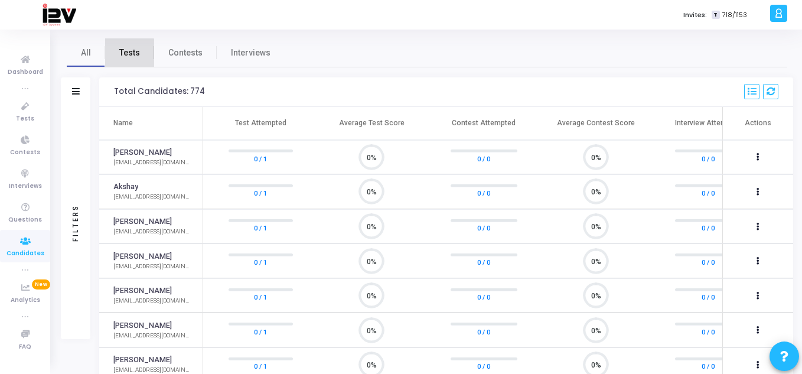
click at [122, 59] on link "Tests" at bounding box center [129, 52] width 49 height 28
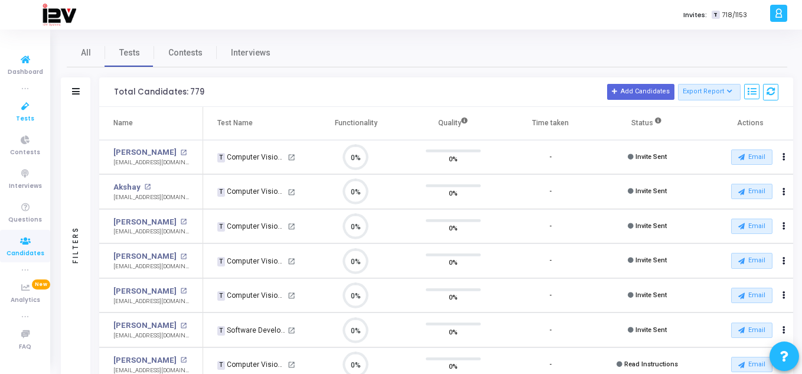
click at [23, 104] on icon at bounding box center [25, 106] width 25 height 15
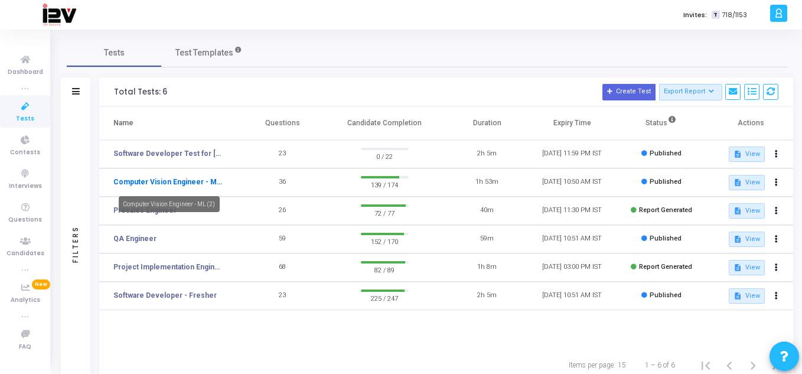
click at [185, 176] on link "Computer Vision Engineer - ML (2)" at bounding box center [167, 181] width 109 height 11
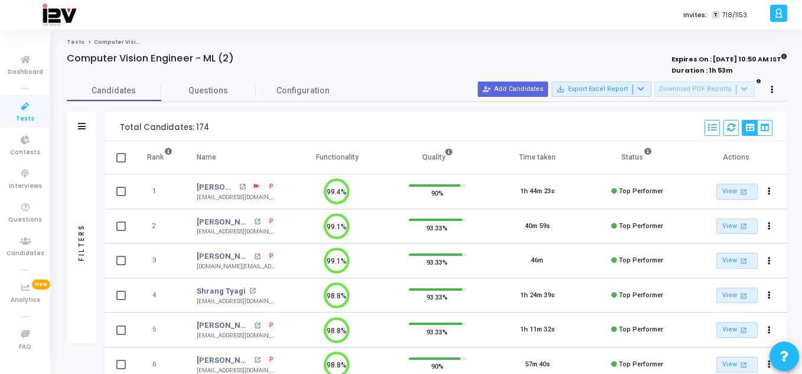
scroll to position [5, 5]
click at [22, 249] on span "Candidates" at bounding box center [25, 254] width 38 height 10
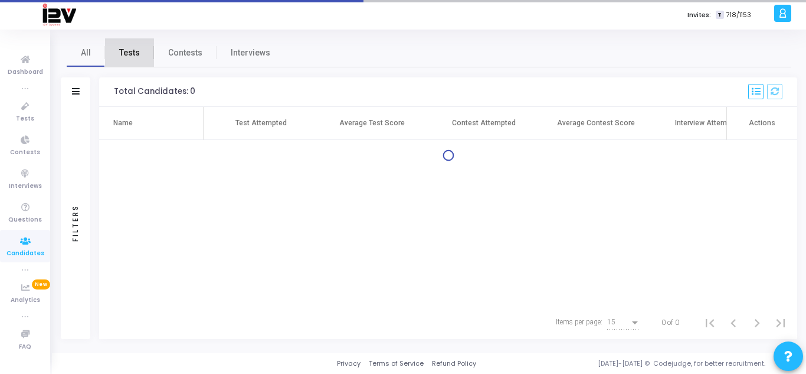
click at [126, 62] on link "Tests" at bounding box center [129, 52] width 49 height 28
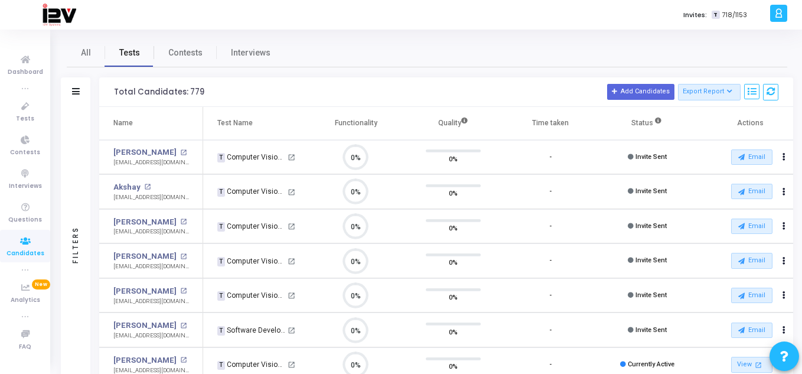
scroll to position [25, 30]
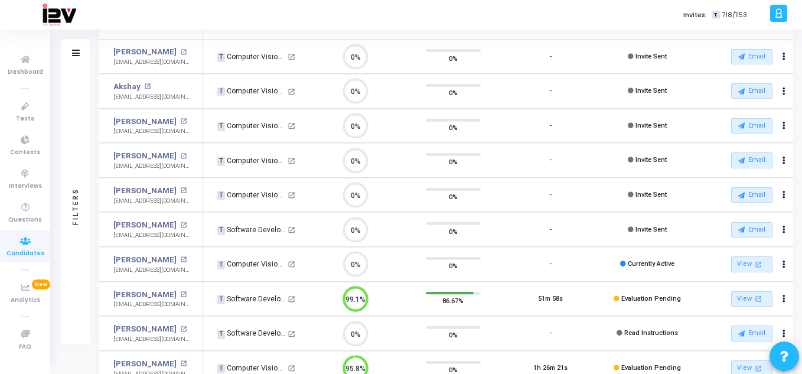
click at [29, 241] on icon at bounding box center [25, 241] width 25 height 15
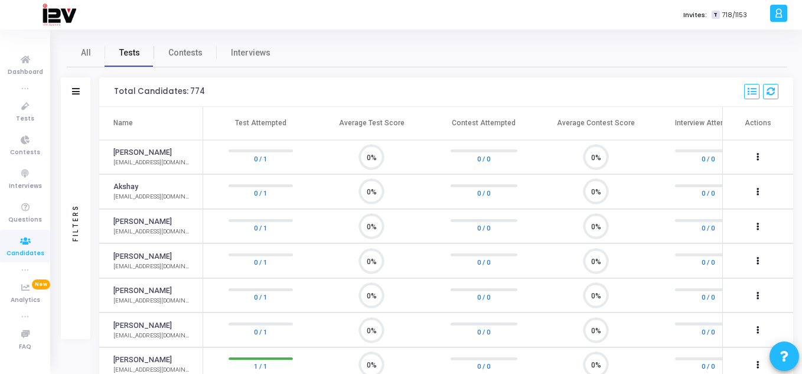
click at [139, 51] on span "Tests" at bounding box center [129, 53] width 21 height 12
